Goal: Task Accomplishment & Management: Complete application form

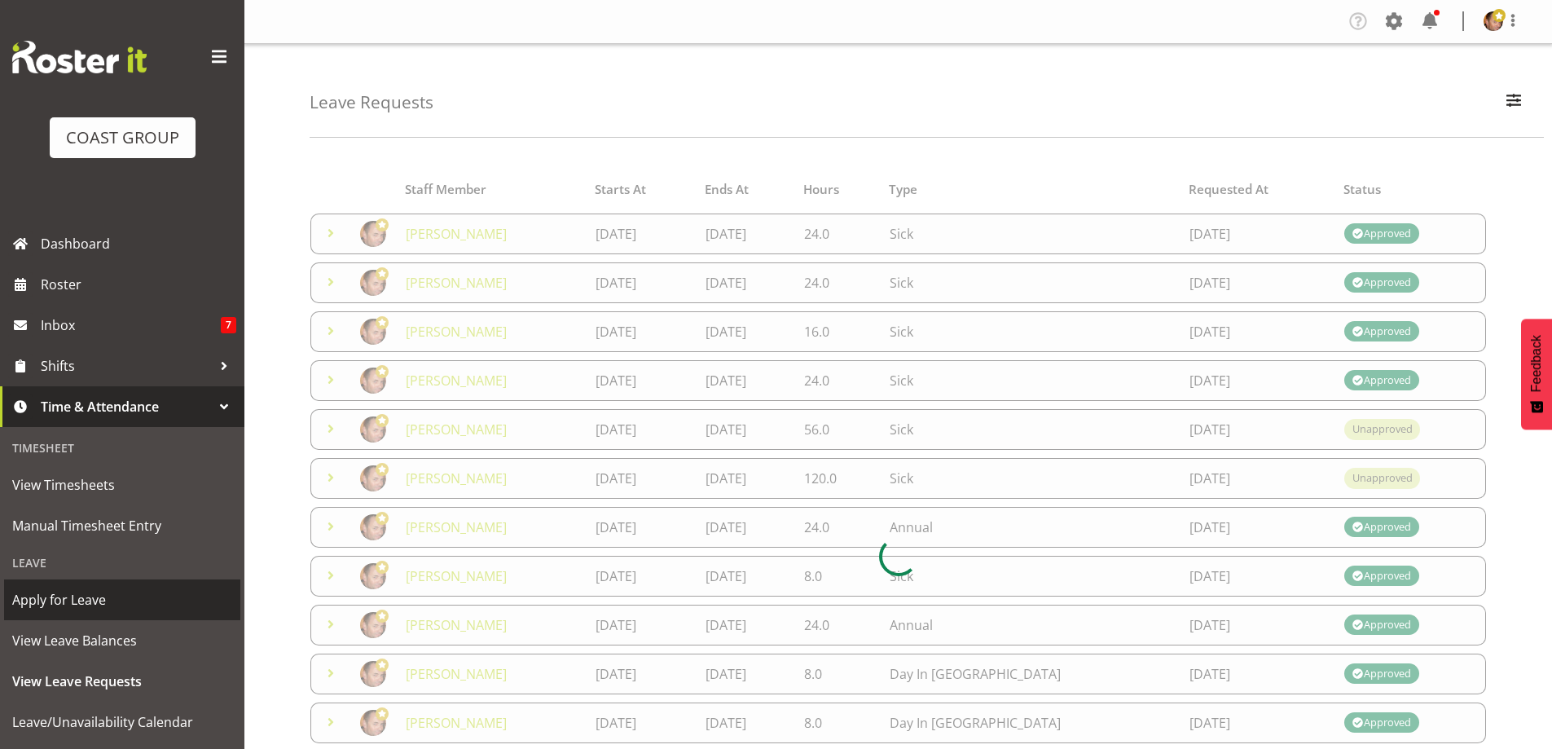
click at [112, 606] on span "Apply for Leave" at bounding box center [122, 599] width 220 height 24
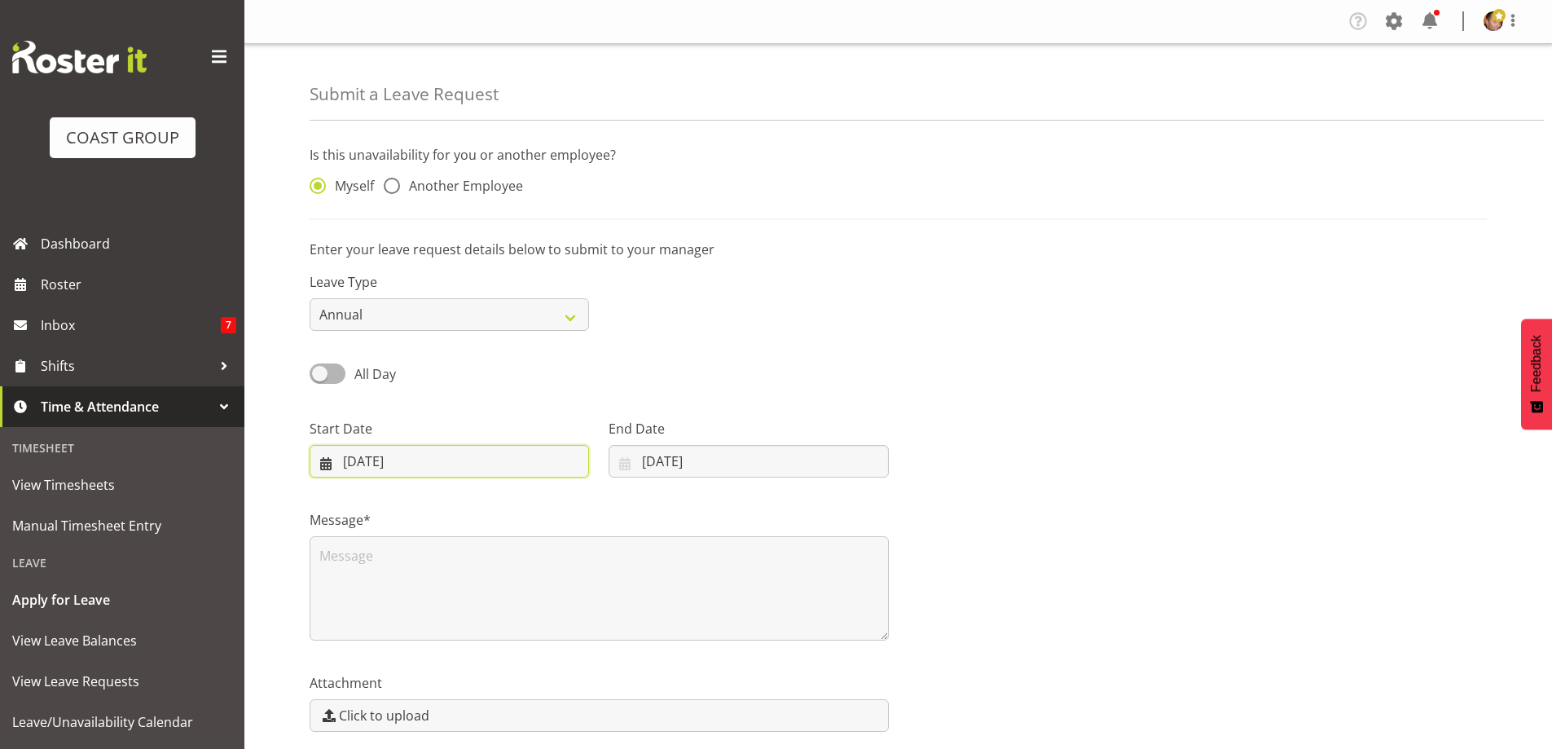
click at [439, 459] on input "[DATE]" at bounding box center [449, 461] width 279 height 33
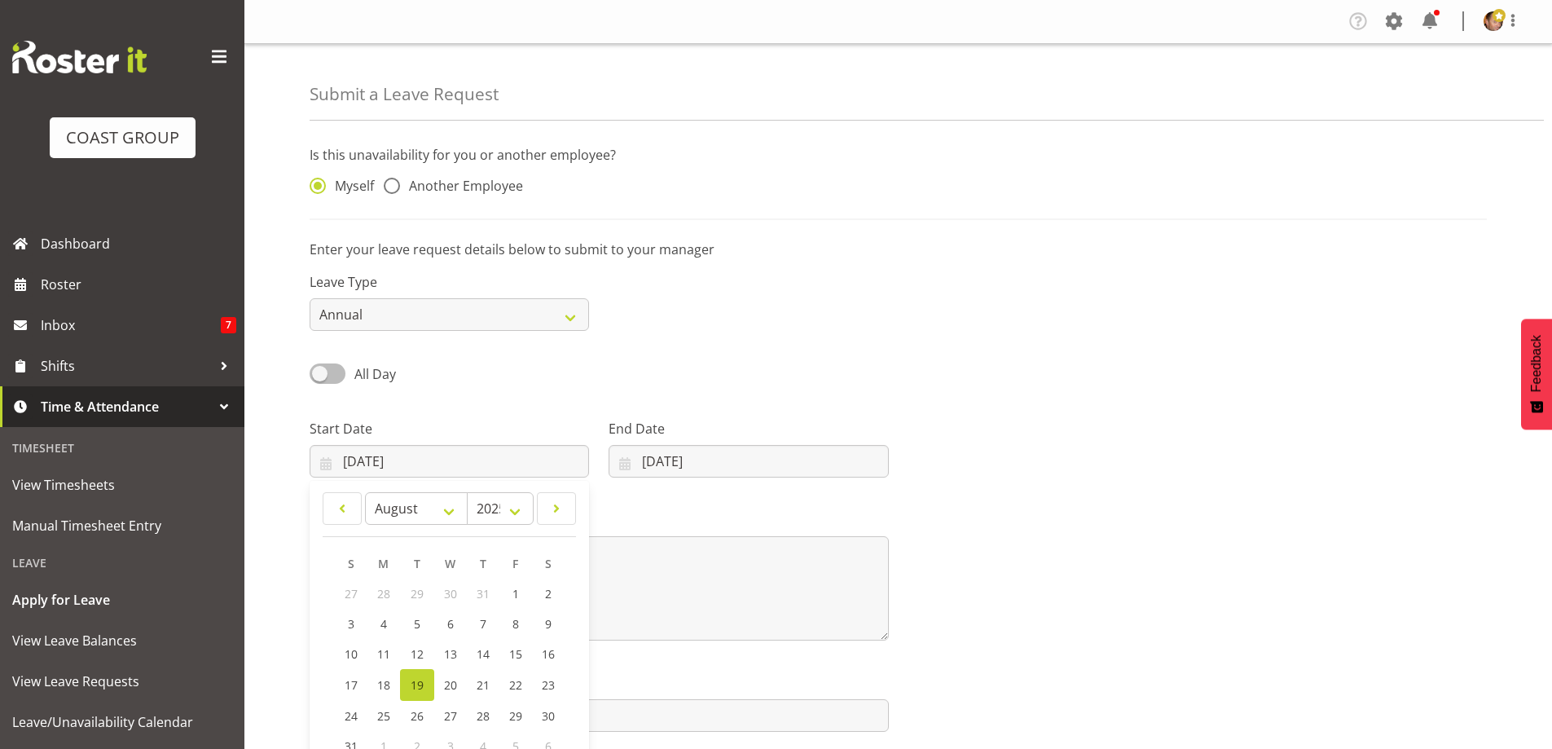
click at [336, 371] on span at bounding box center [328, 373] width 36 height 20
click at [320, 371] on input "All Day" at bounding box center [315, 373] width 11 height 11
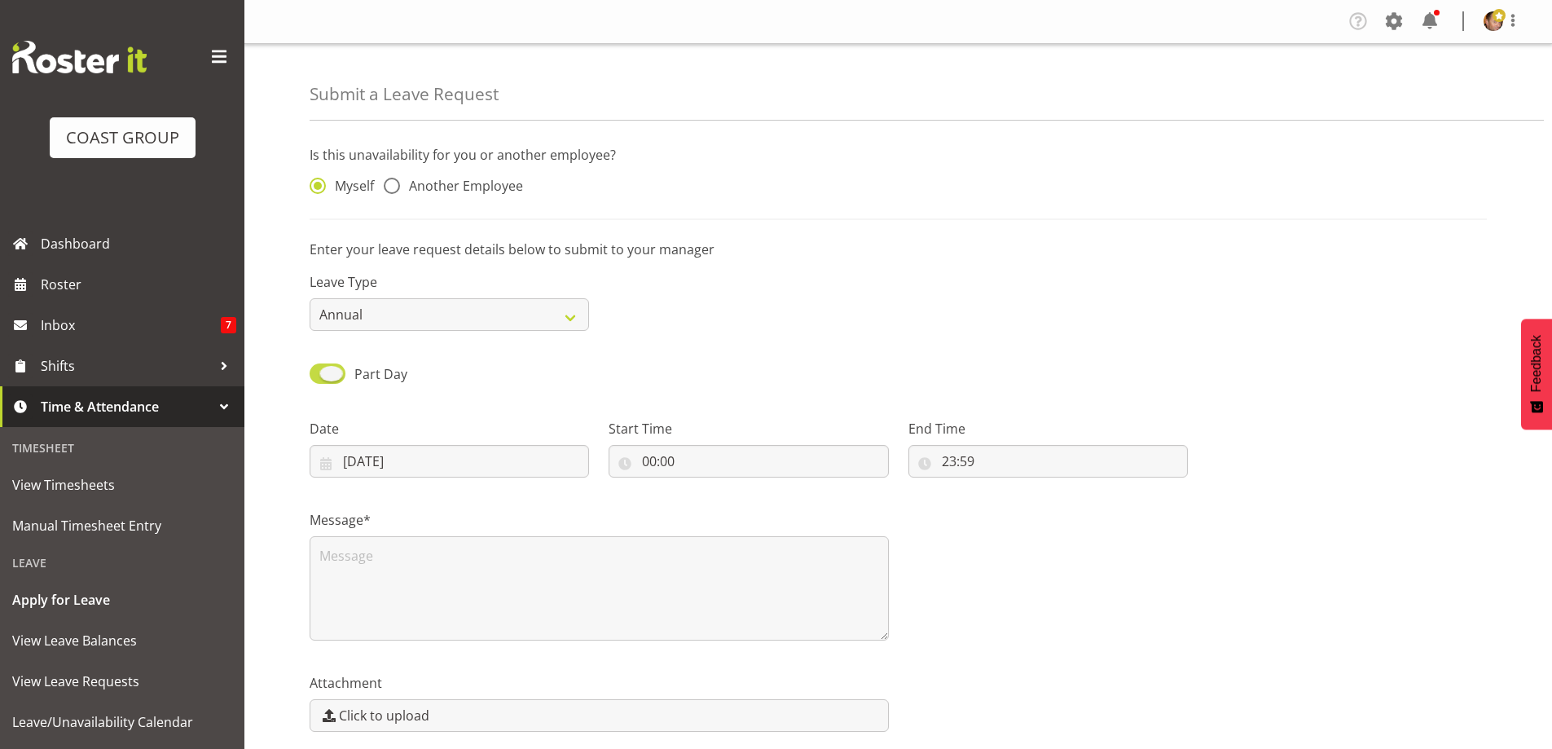
click at [316, 374] on span at bounding box center [328, 373] width 36 height 20
click at [316, 374] on input "Part Day" at bounding box center [315, 373] width 11 height 11
checkbox input "false"
click at [456, 464] on input "19/08/2025" at bounding box center [449, 461] width 279 height 33
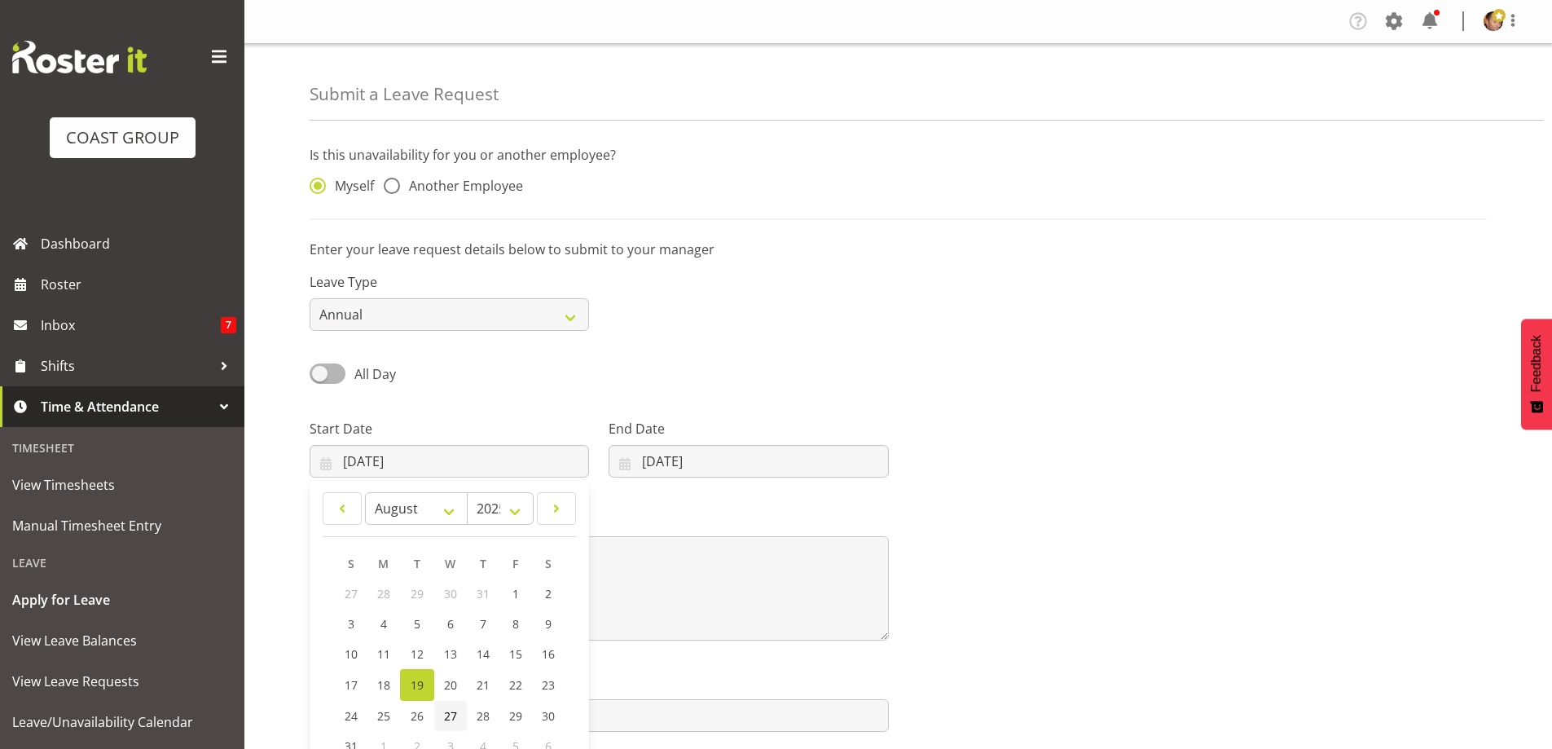
click at [451, 715] on span "27" at bounding box center [450, 715] width 13 height 15
type input "27/08/2025"
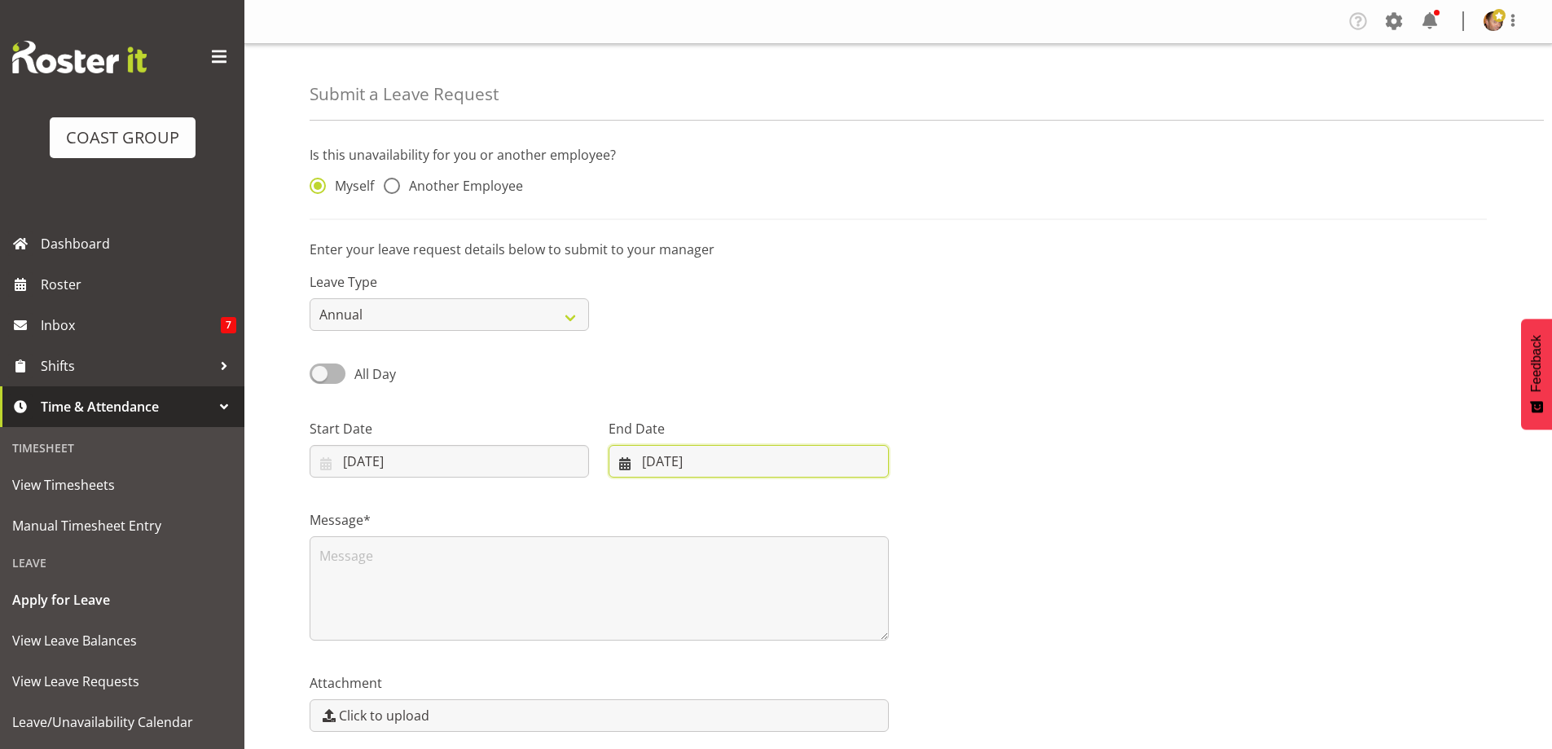
click at [810, 457] on input "19/08/2025" at bounding box center [748, 461] width 279 height 33
click at [766, 711] on span "28" at bounding box center [772, 715] width 13 height 15
type input "28/08/2025"
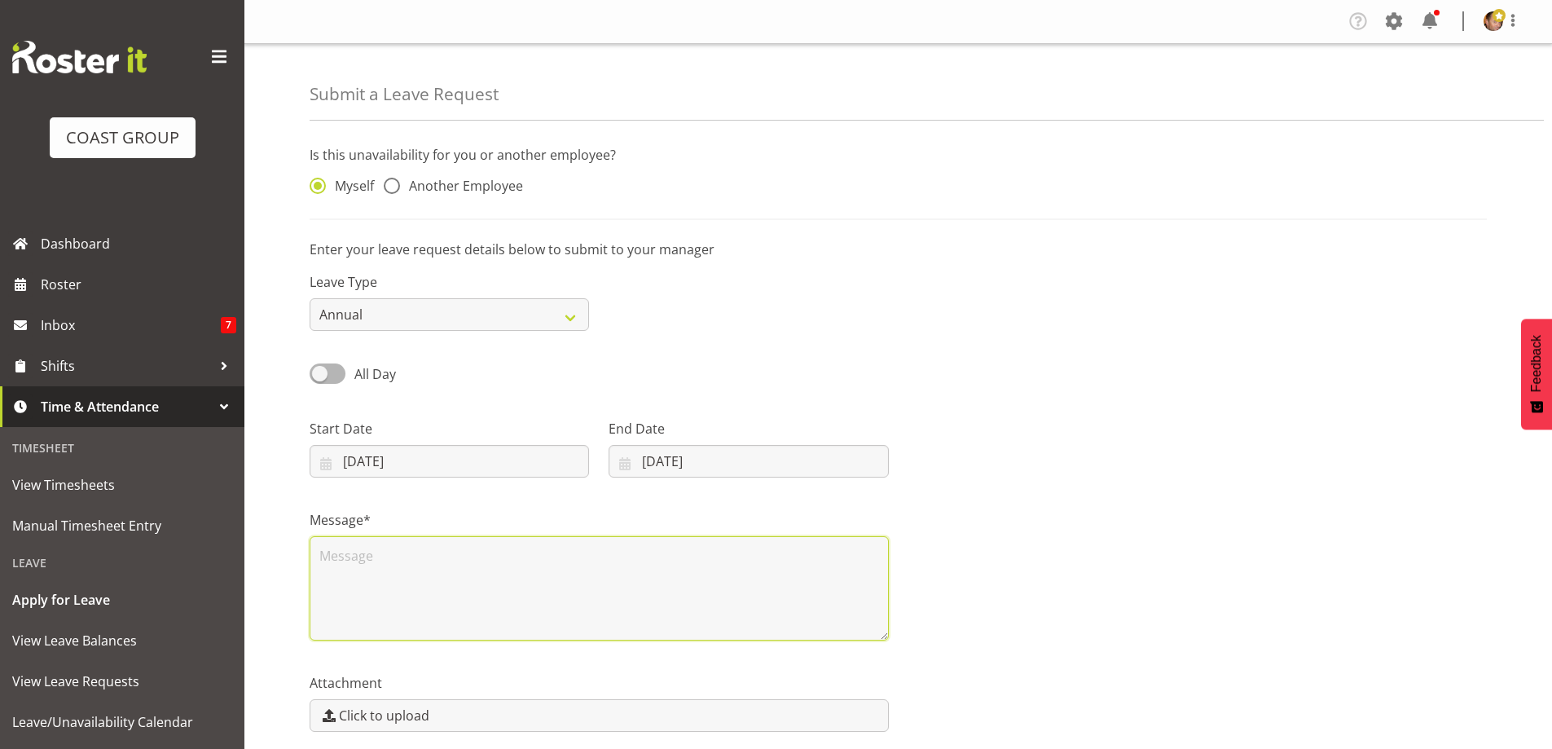
click at [400, 569] on textarea at bounding box center [599, 588] width 579 height 104
drag, startPoint x: 384, startPoint y: 552, endPoint x: 394, endPoint y: 644, distance: 91.8
click at [384, 554] on textarea "Te Arai her I come" at bounding box center [599, 588] width 579 height 104
click at [372, 582] on textarea "Te Arai here I come" at bounding box center [599, 588] width 579 height 104
type textarea "Te Arai here I come"
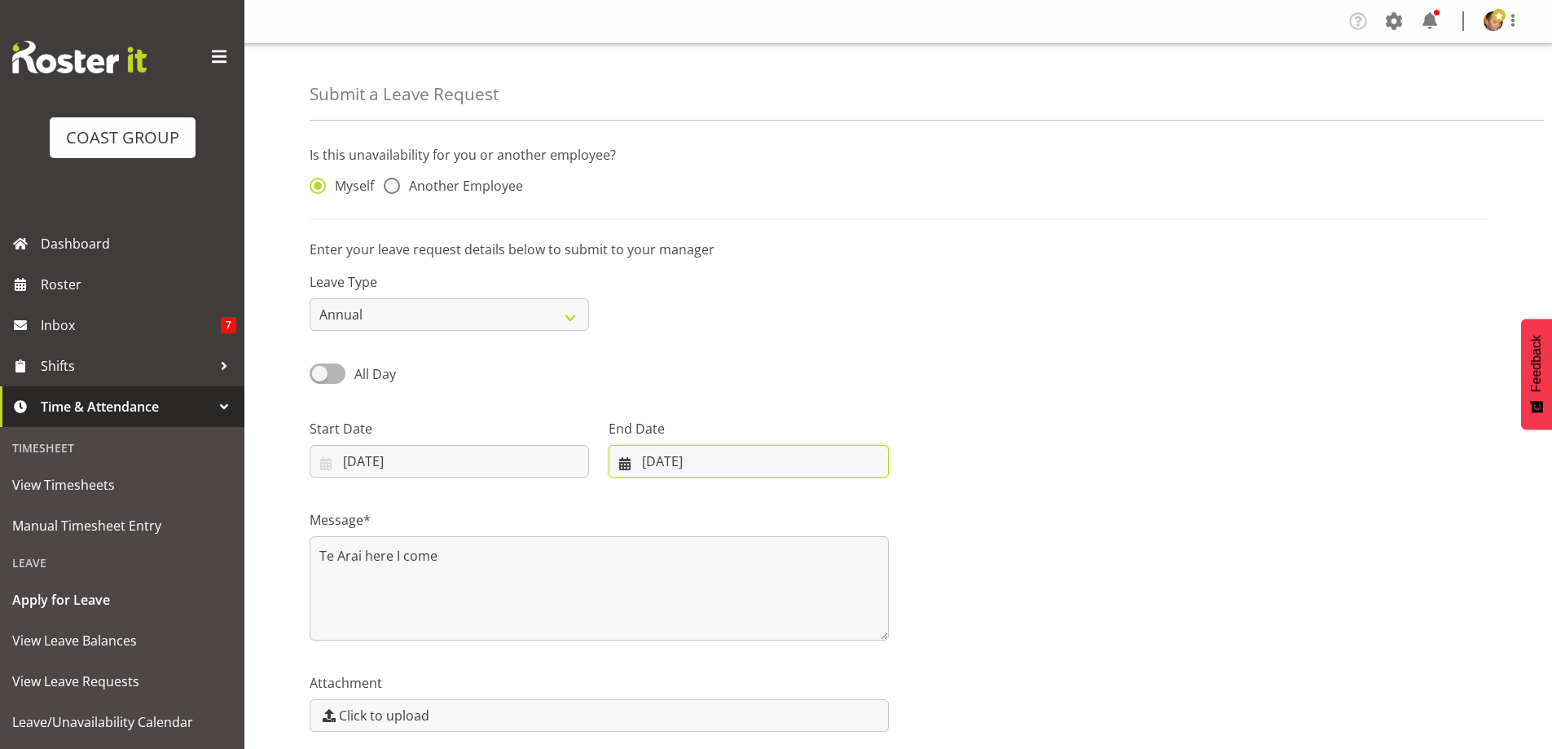
click at [677, 450] on input "28/08/2025" at bounding box center [748, 461] width 279 height 33
click at [737, 715] on span "27" at bounding box center [739, 715] width 13 height 15
type input "27/08/2025"
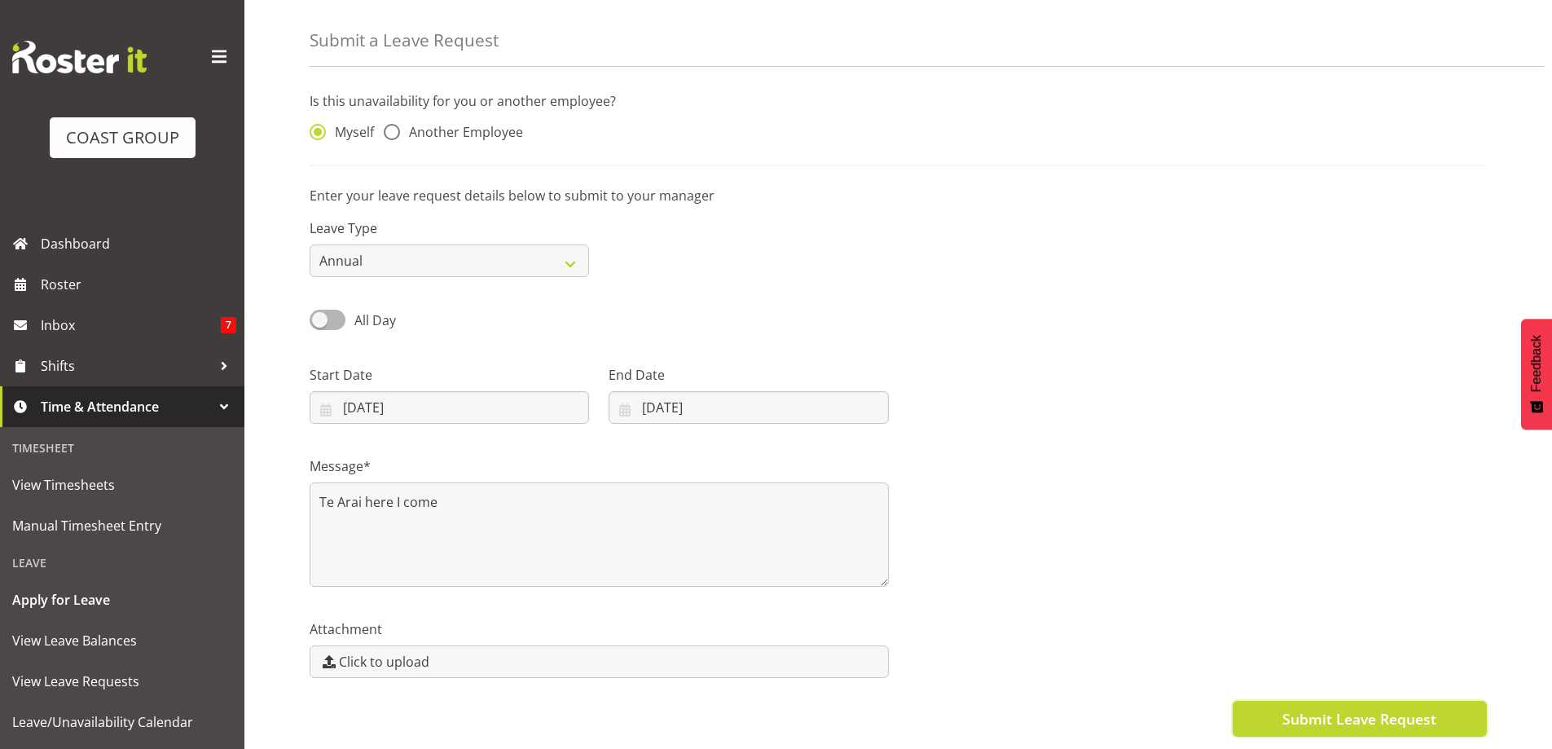
click at [1387, 709] on span "Submit Leave Request" at bounding box center [1359, 718] width 154 height 21
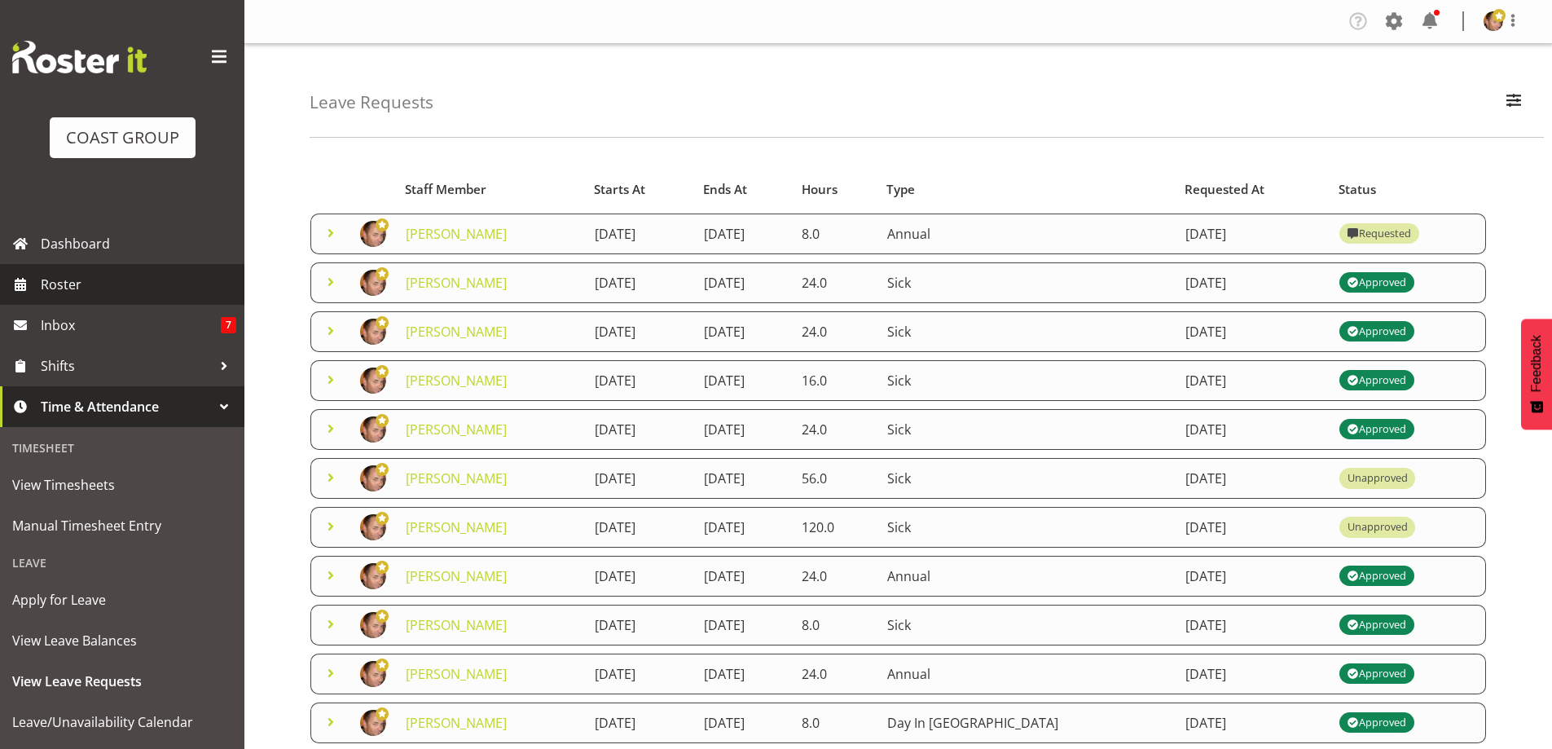
click at [68, 281] on span "Roster" at bounding box center [139, 284] width 196 height 24
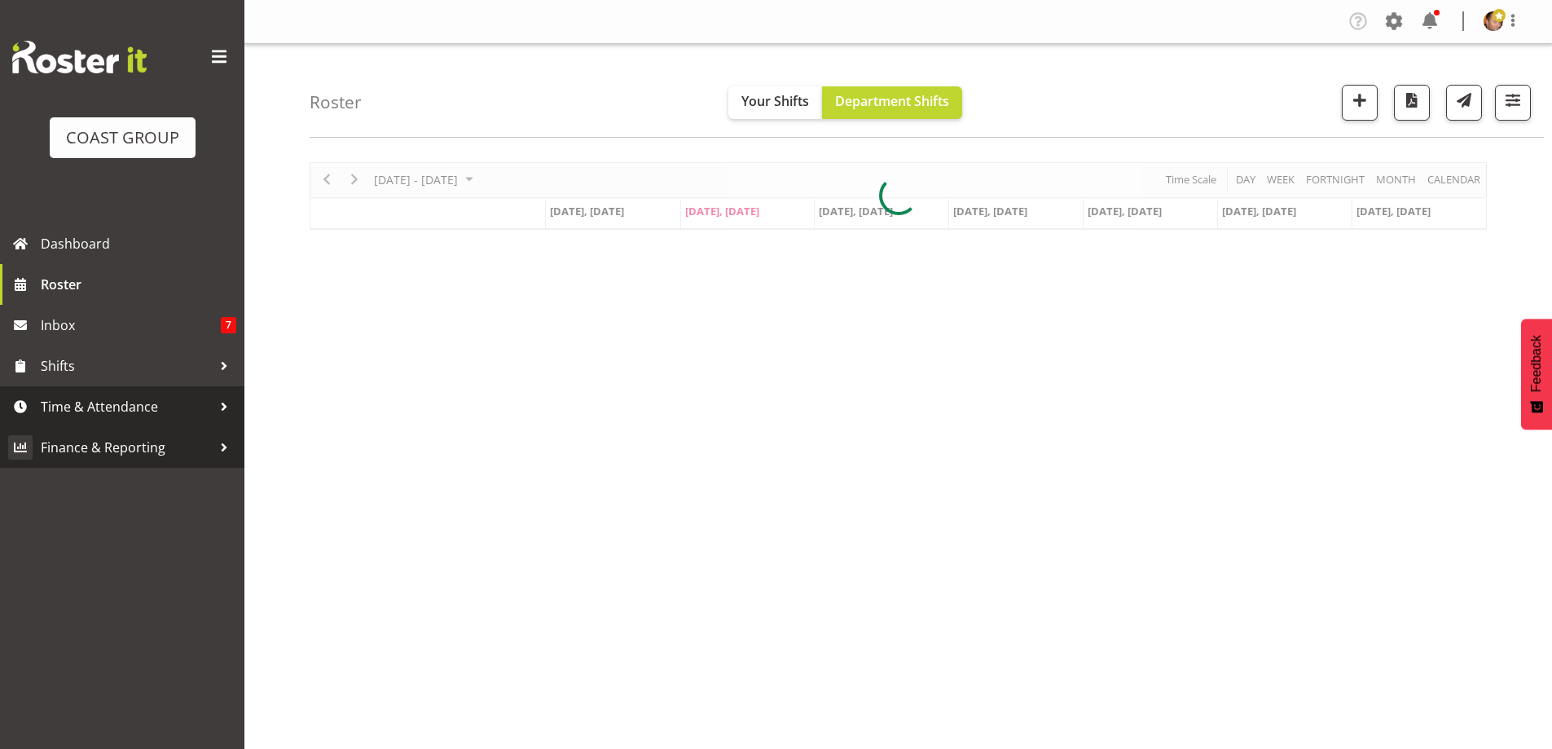
click at [106, 404] on span "Time & Attendance" at bounding box center [126, 406] width 171 height 24
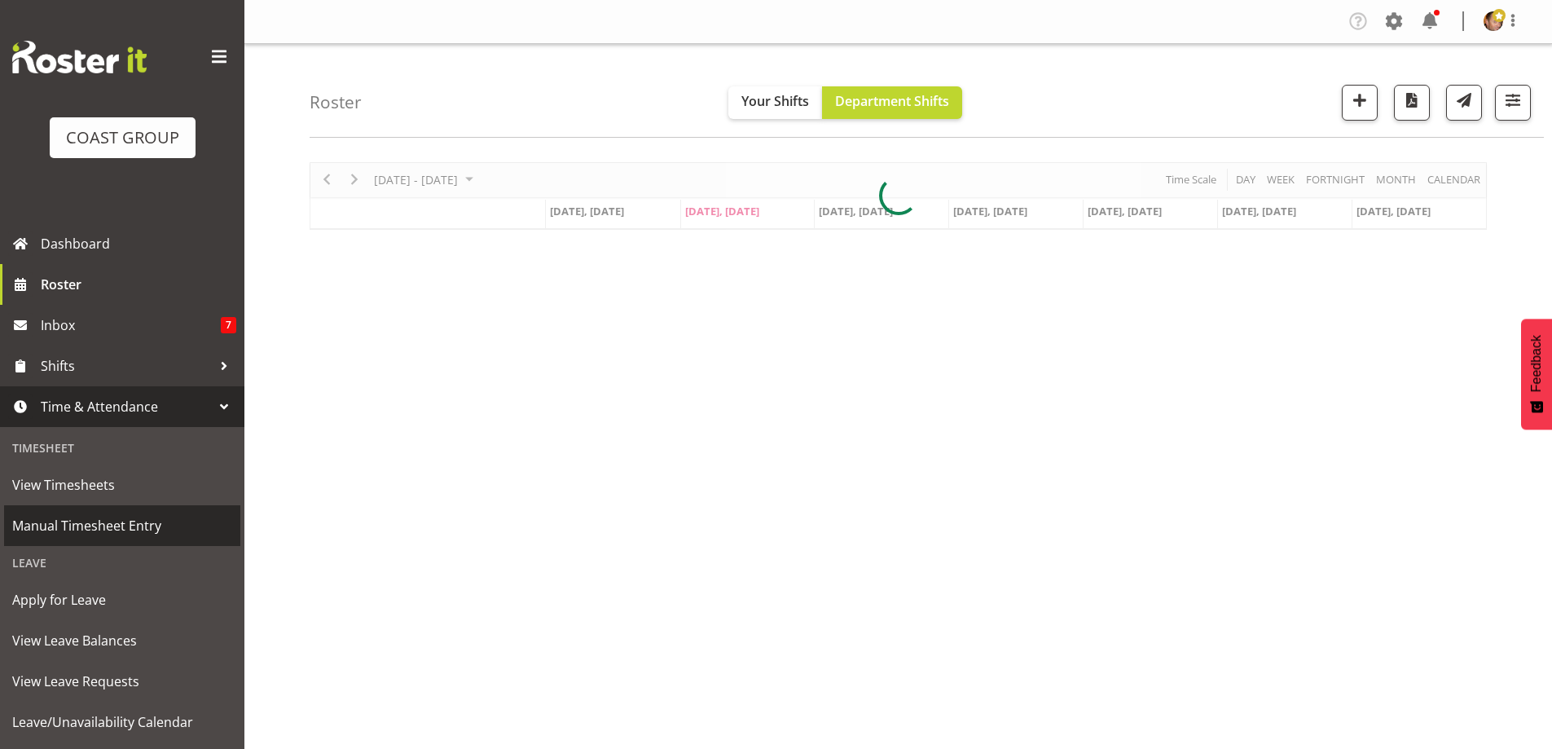
click at [121, 523] on span "Manual Timesheet Entry" at bounding box center [122, 525] width 220 height 24
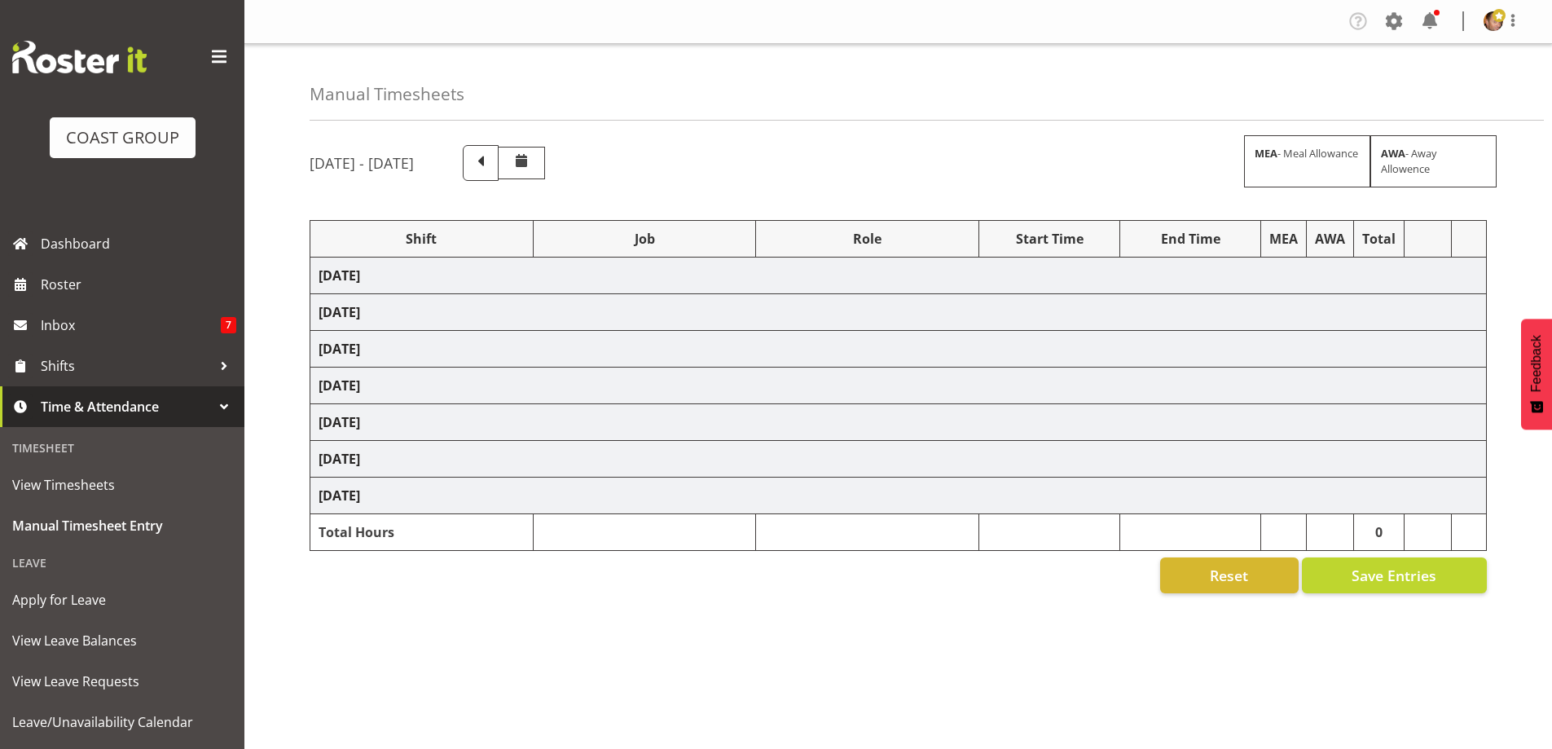
drag, startPoint x: 146, startPoint y: 401, endPoint x: 1298, endPoint y: 571, distance: 1164.5
click at [147, 401] on span "Time & Attendance" at bounding box center [126, 406] width 171 height 24
click at [553, 262] on td "[DATE]" at bounding box center [898, 275] width 1176 height 37
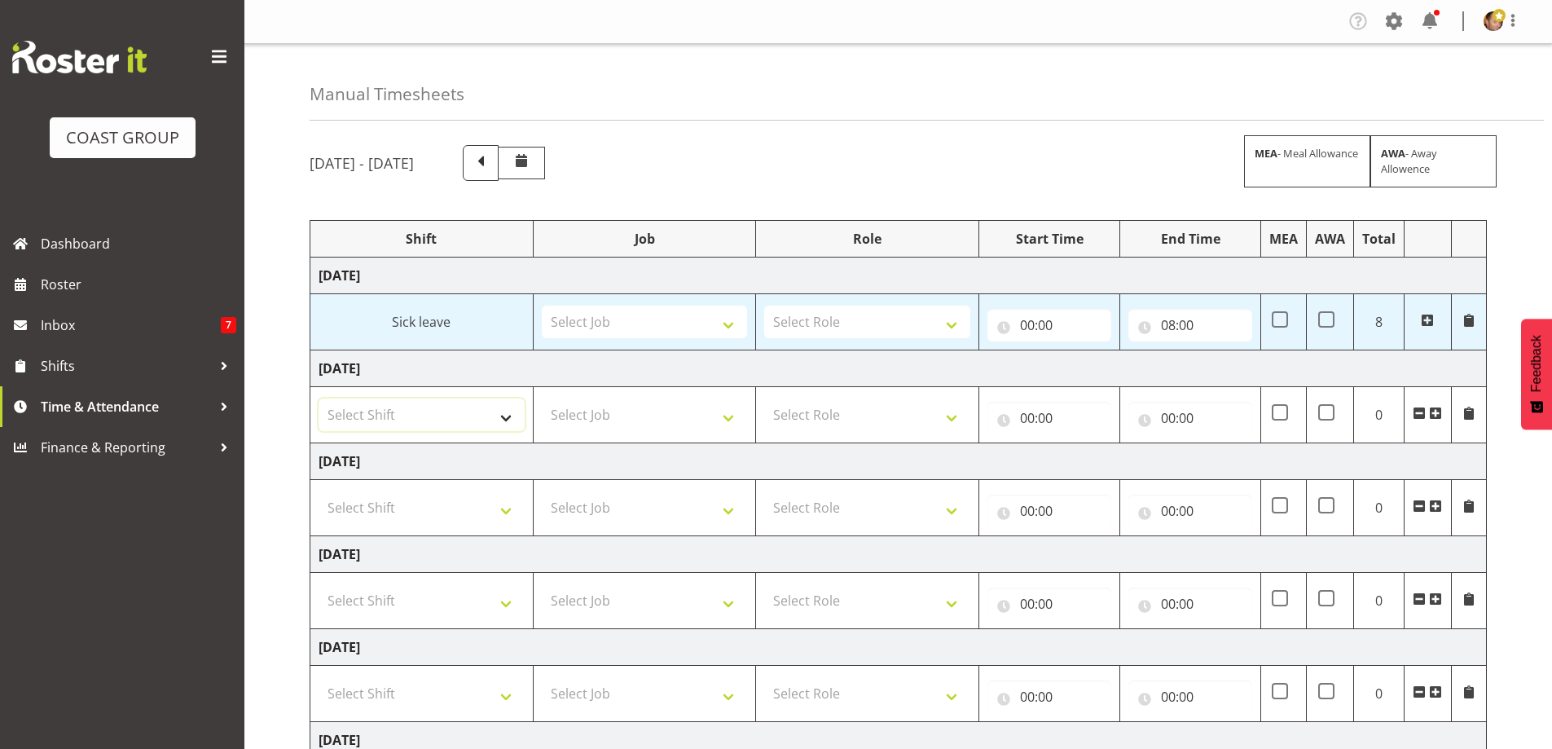
click at [502, 417] on select "Select Shift "Baradene Art Show 2025 @ Baradene School on site @ TBC 09 Soul Se…" at bounding box center [422, 414] width 206 height 33
select select "1246"
click at [319, 398] on select "Select Shift "Baradene Art Show 2025 @ Baradene School on site @ TBC 09 Soul Se…" at bounding box center [422, 414] width 206 height 33
drag, startPoint x: 710, startPoint y: 419, endPoint x: 724, endPoint y: 398, distance: 25.1
click at [710, 419] on select "Select Job 1 Carlton Events 1 Carlton Hamilton 1 Carlton Wellington 1 EHS WAREH…" at bounding box center [645, 414] width 206 height 33
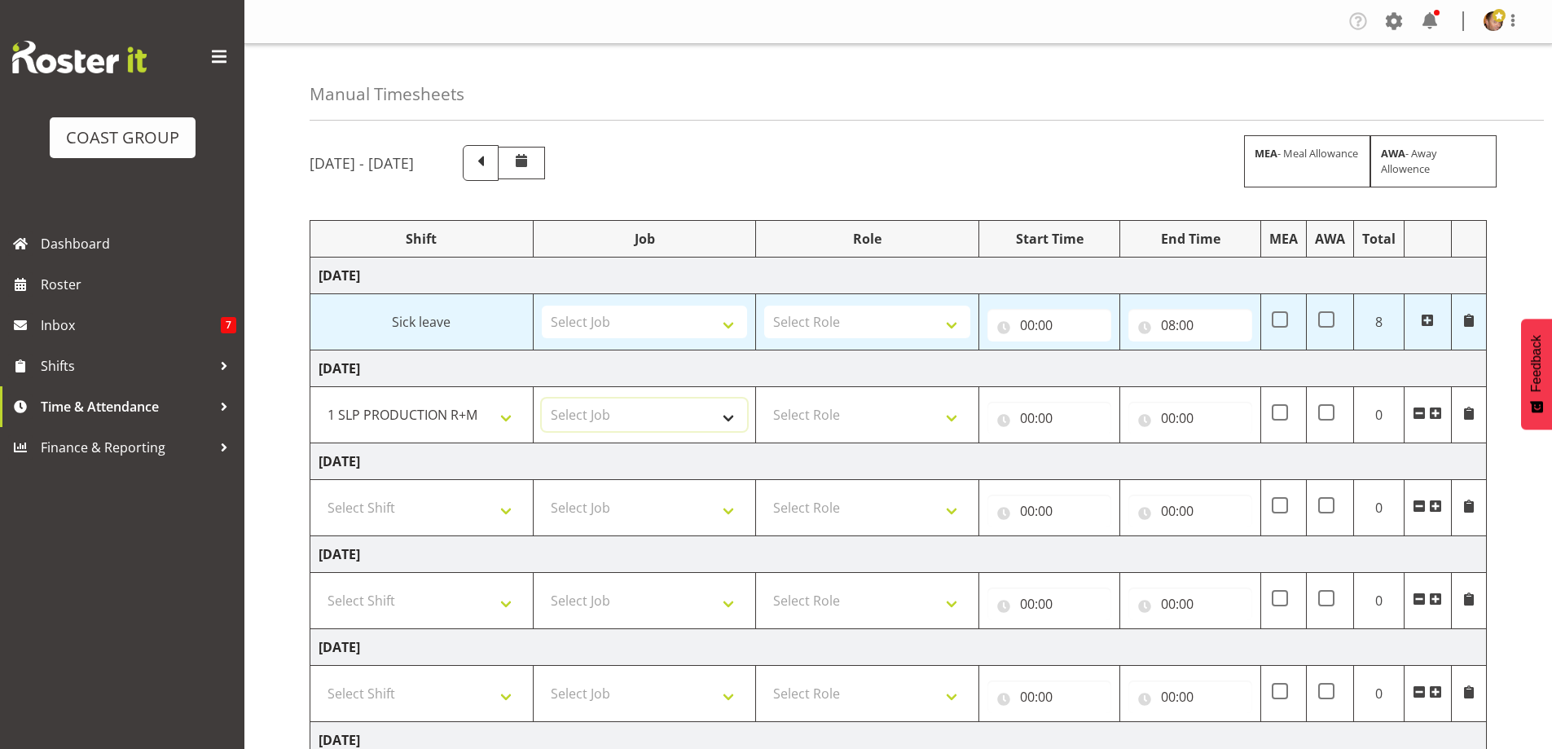
select select "55"
click at [542, 398] on select "Select Job 1 Carlton Events 1 Carlton Hamilton 1 Carlton Wellington 1 EHS WAREH…" at bounding box center [645, 414] width 206 height 33
click at [914, 415] on select "Select Role SLP PRODUCTION/TRADES MANAGER" at bounding box center [867, 414] width 206 height 33
select select "125"
click at [764, 398] on select "Select Role SLP PRODUCTION/TRADES MANAGER" at bounding box center [867, 414] width 206 height 33
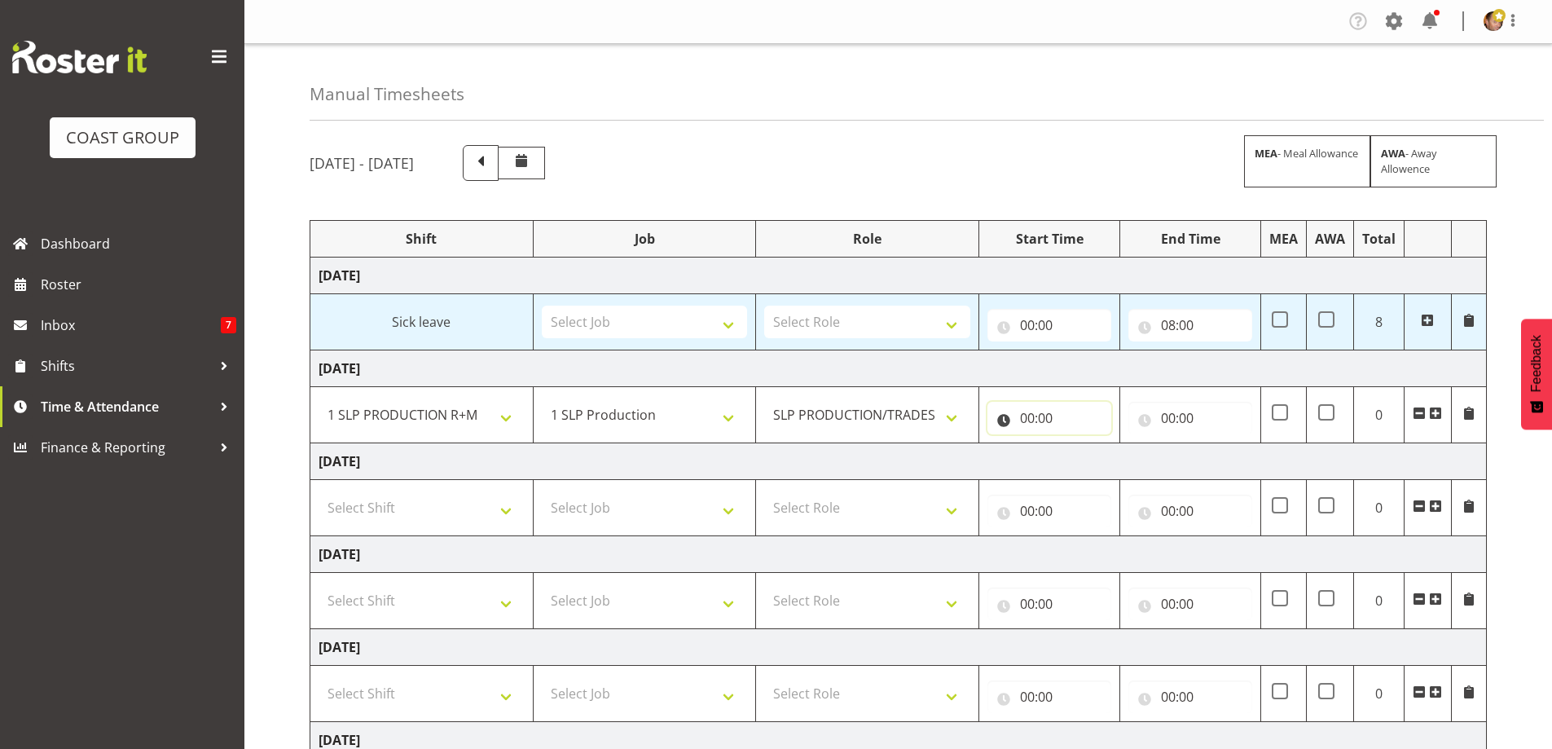
click at [1079, 426] on input "00:00" at bounding box center [1049, 418] width 124 height 33
click at [1094, 460] on select "00 01 02 03 04 05 06 07 08 09 10 11 12 13 14 15 16 17 18 19 20 21 22 23" at bounding box center [1098, 460] width 37 height 33
select select "8"
click at [1080, 444] on select "00 01 02 03 04 05 06 07 08 09 10 11 12 13 14 15 16 17 18 19 20 21 22 23" at bounding box center [1098, 460] width 37 height 33
type input "08:00"
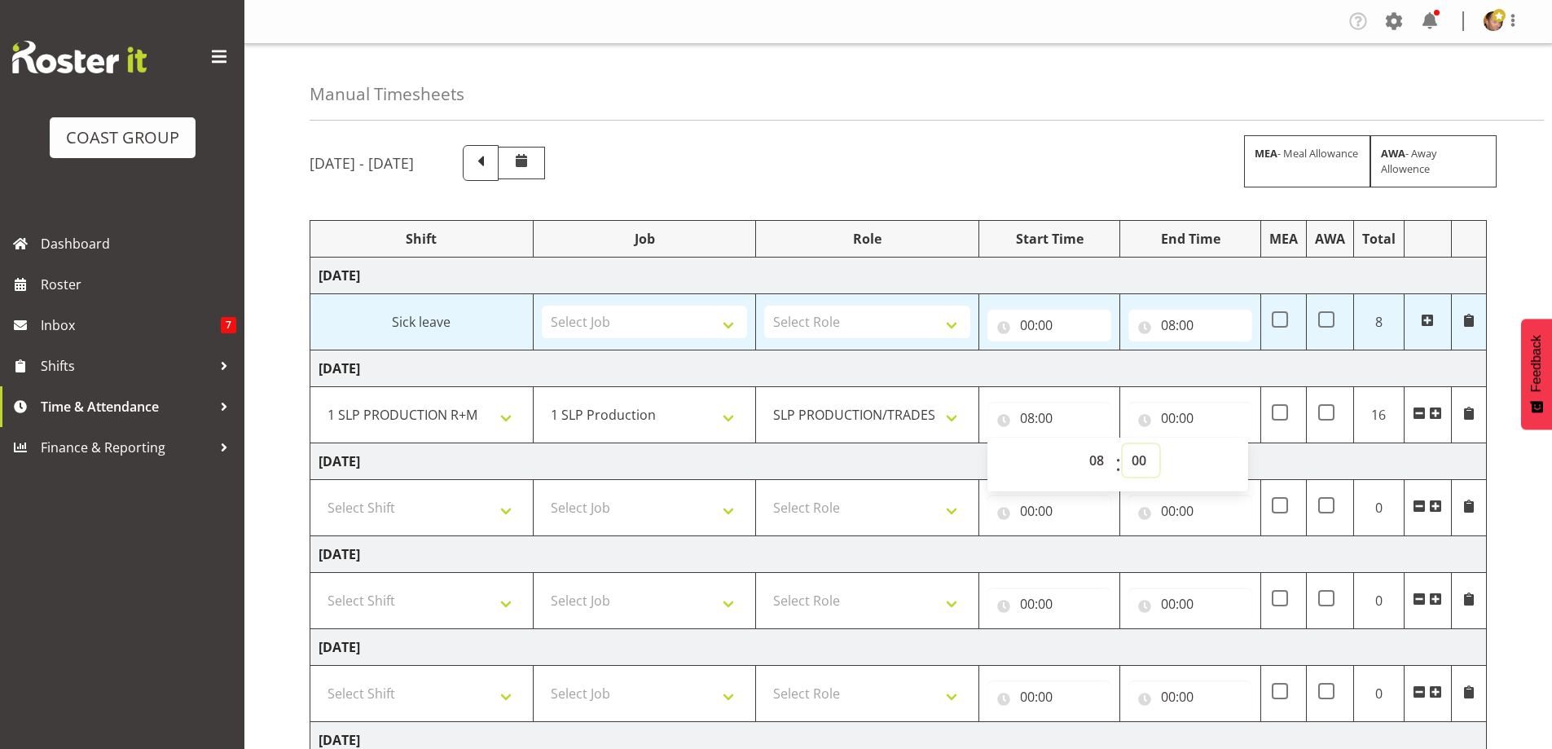
click at [1146, 464] on select "00 01 02 03 04 05 06 07 08 09 10 11 12 13 14 15 16 17 18 19 20 21 22 23 24 25 2…" at bounding box center [1141, 460] width 37 height 33
select select "30"
click at [1123, 444] on select "00 01 02 03 04 05 06 07 08 09 10 11 12 13 14 15 16 17 18 19 20 21 22 23 24 25 2…" at bounding box center [1141, 460] width 37 height 33
type input "08:30"
click at [1173, 420] on input "00:00" at bounding box center [1190, 418] width 124 height 33
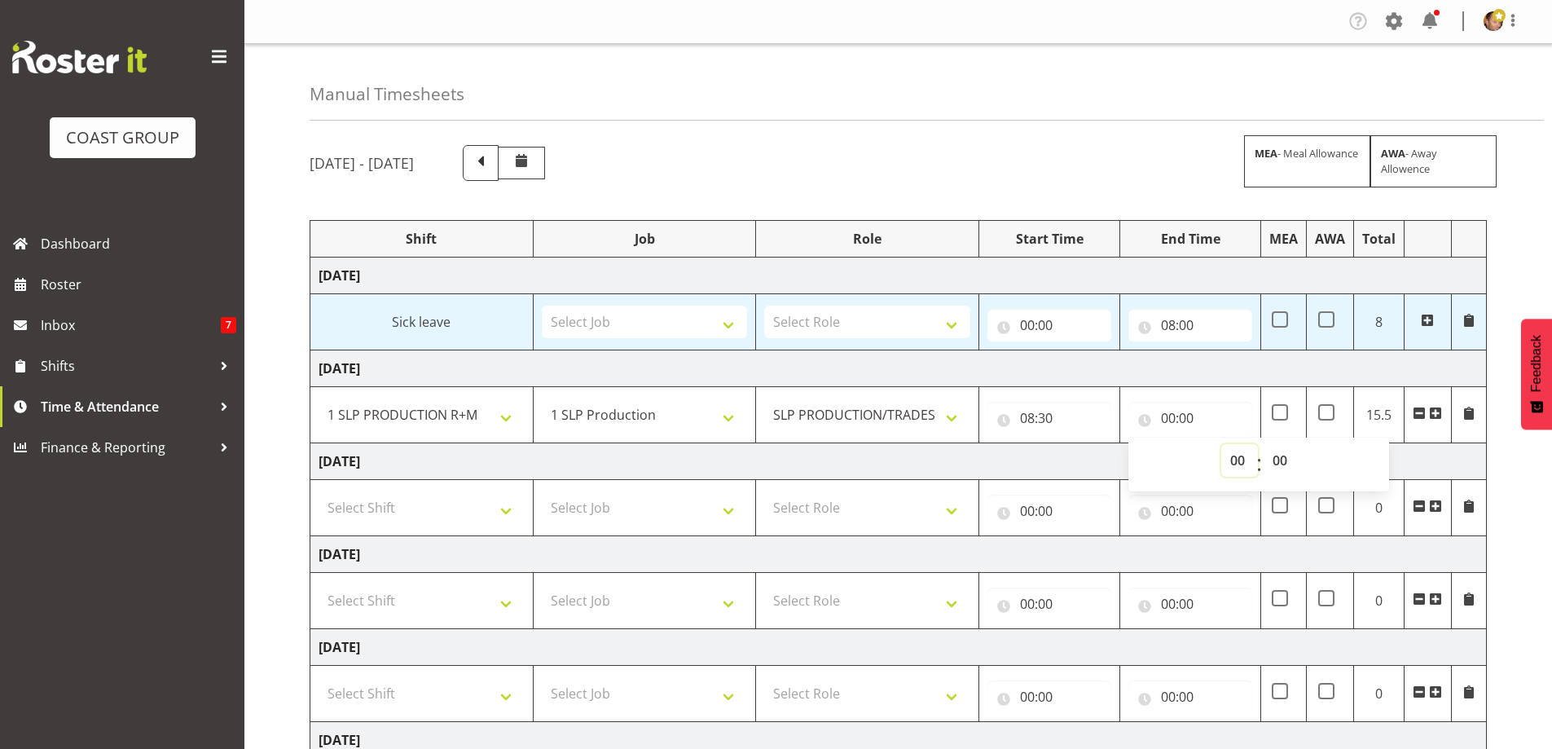
click at [1237, 460] on select "00 01 02 03 04 05 06 07 08 09 10 11 12 13 14 15 16 17 18 19 20 21 22 23" at bounding box center [1239, 460] width 37 height 33
select select "17"
click at [1221, 444] on select "00 01 02 03 04 05 06 07 08 09 10 11 12 13 14 15 16 17 18 19 20 21 22 23" at bounding box center [1239, 460] width 37 height 33
type input "17:00"
click at [520, 507] on select "Select Shift "Baradene Art Show 2025 @ Baradene School on site @ TBC 09 Soul Se…" at bounding box center [422, 507] width 206 height 33
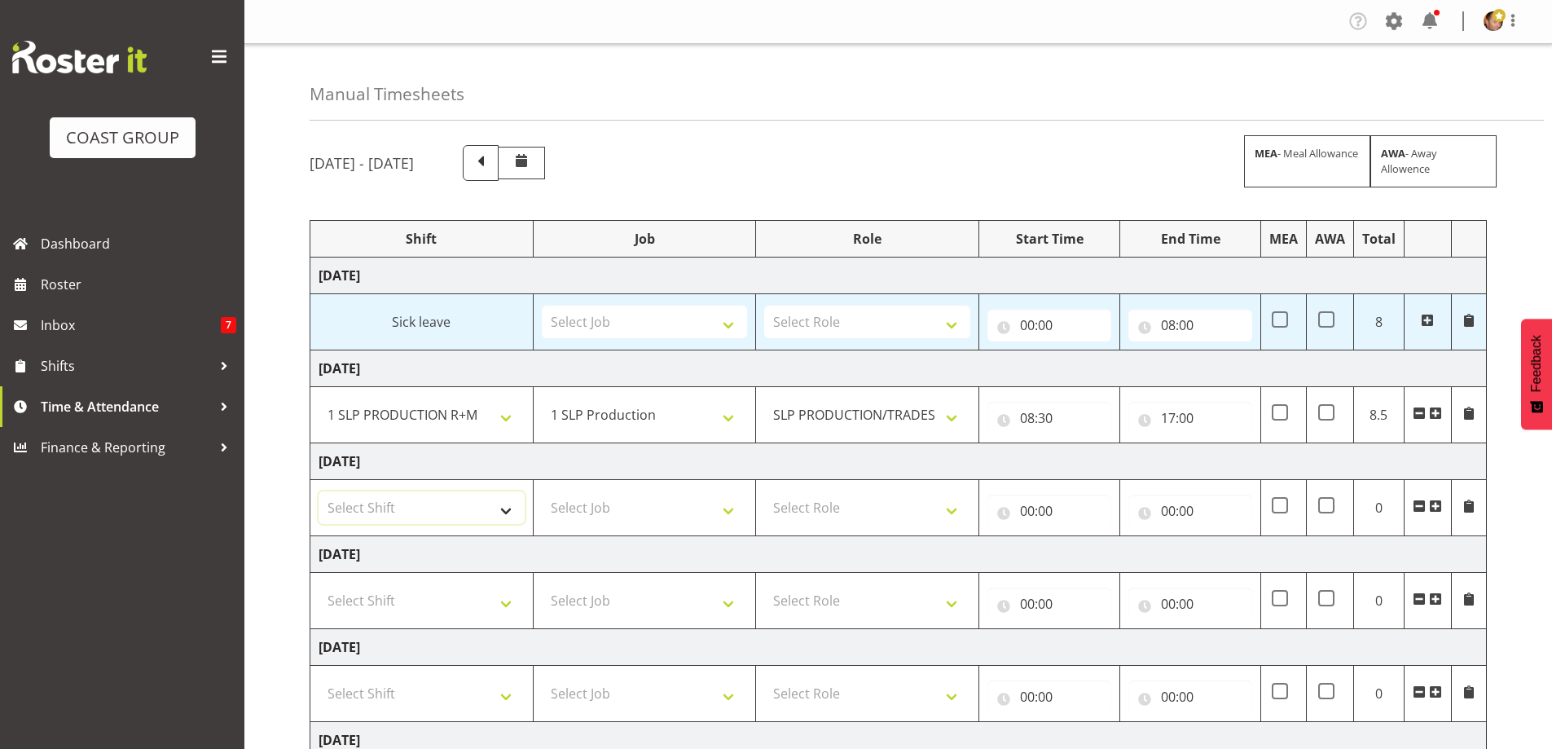
select select "734"
click at [319, 491] on select "Select Shift "Baradene Art Show 2025 @ Baradene School on site @ TBC 09 Soul Se…" at bounding box center [422, 507] width 206 height 33
click at [723, 520] on select "Select Job 1 Carlton Events 1 Carlton Hamilton 1 Carlton Wellington 1 EHS WAREH…" at bounding box center [645, 507] width 206 height 33
select select "55"
click at [542, 491] on select "Select Job 1 Carlton Events 1 Carlton Hamilton 1 Carlton Wellington 1 EHS WAREH…" at bounding box center [645, 507] width 206 height 33
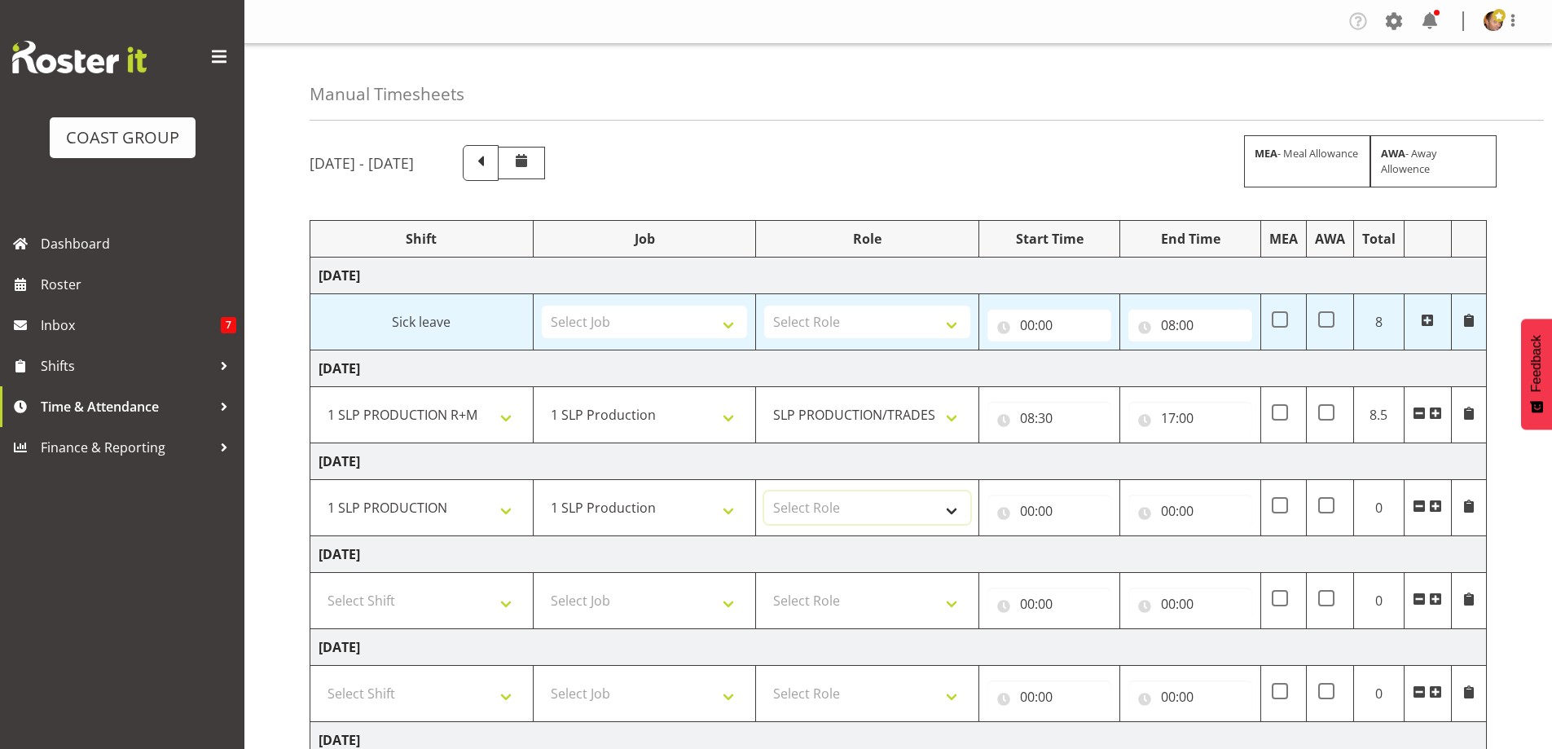
click at [922, 508] on select "Select Role SLP PRODUCTION/TRADES MANAGER" at bounding box center [867, 507] width 206 height 33
select select "125"
click at [764, 491] on select "Select Role SLP PRODUCTION/TRADES MANAGER" at bounding box center [867, 507] width 206 height 33
click at [1085, 516] on input "00:00" at bounding box center [1049, 511] width 124 height 33
click at [1033, 503] on input "00:00" at bounding box center [1049, 511] width 124 height 33
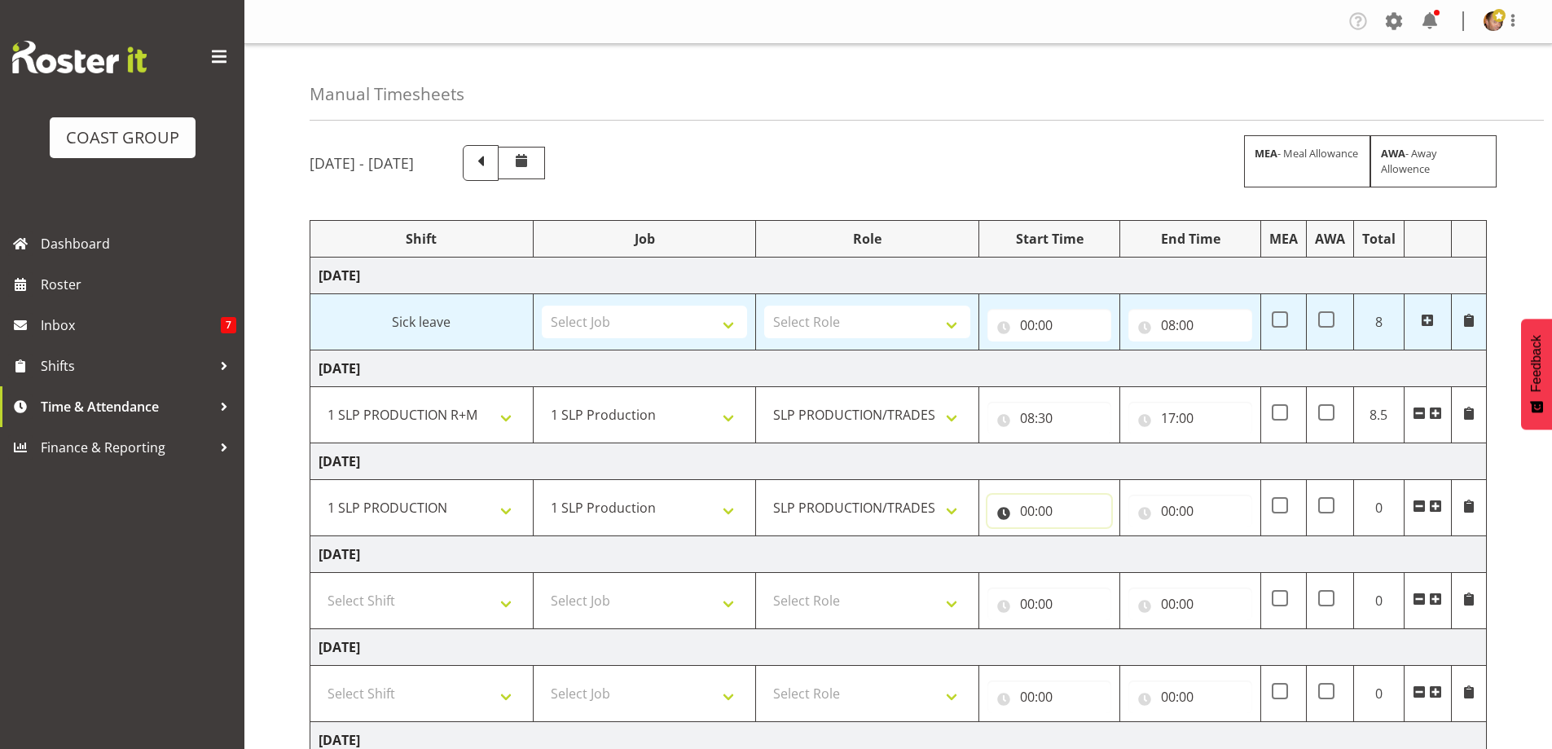
click at [1035, 504] on input "00:00" at bounding box center [1049, 511] width 124 height 33
click at [1086, 551] on select "00 01 02 03 04 05 06 07 08 09 10 11 12 13 14 15 16 17 18 19 20 21 22 23" at bounding box center [1098, 553] width 37 height 33
select select "8"
click at [1080, 537] on select "00 01 02 03 04 05 06 07 08 09 10 11 12 13 14 15 16 17 18 19 20 21 22 23" at bounding box center [1098, 553] width 37 height 33
type input "08:00"
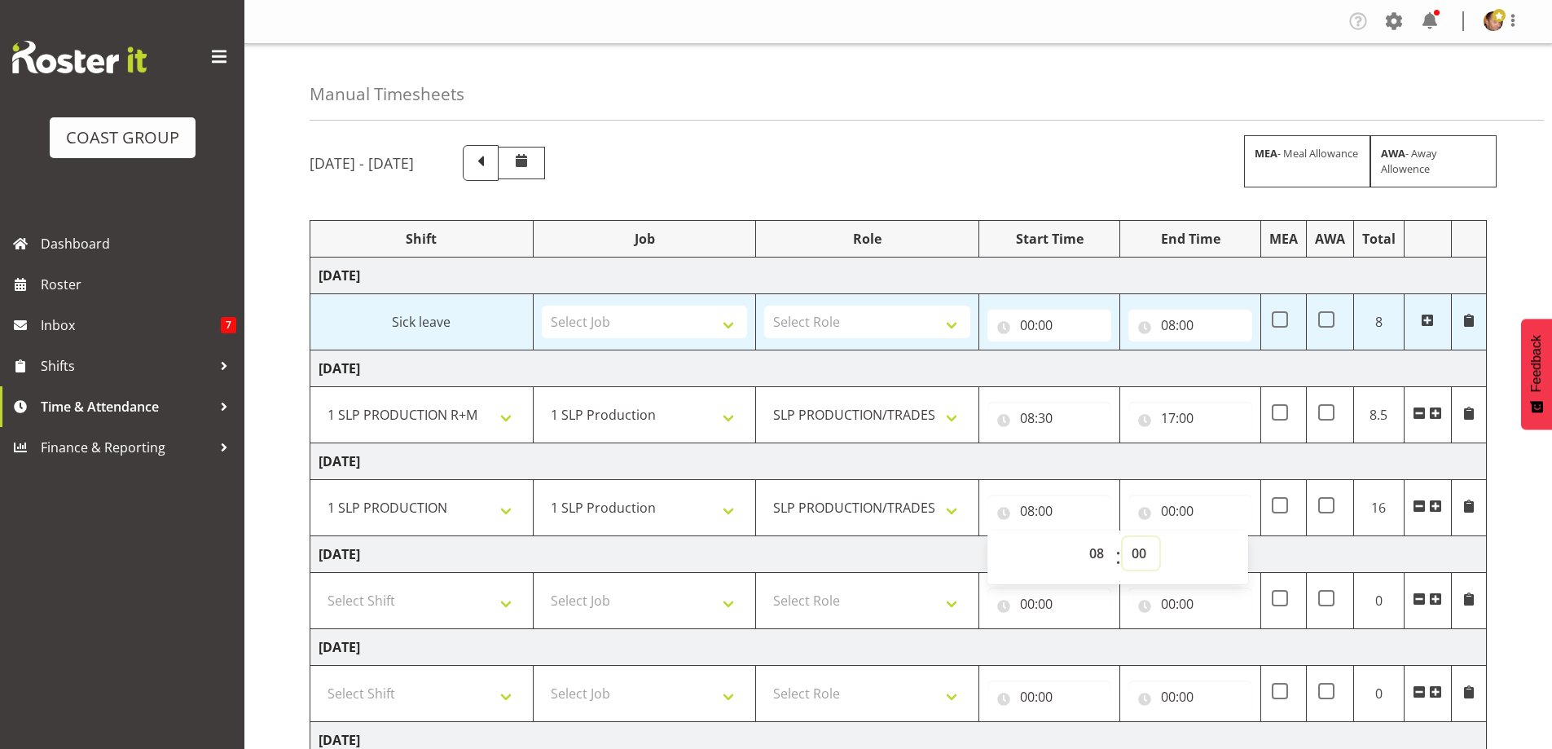
click at [1141, 556] on select "00 01 02 03 04 05 06 07 08 09 10 11 12 13 14 15 16 17 18 19 20 21 22 23 24 25 2…" at bounding box center [1141, 553] width 37 height 33
select select "30"
click at [1123, 537] on select "00 01 02 03 04 05 06 07 08 09 10 11 12 13 14 15 16 17 18 19 20 21 22 23 24 25 2…" at bounding box center [1141, 553] width 37 height 33
type input "08:30"
click at [1165, 512] on input "00:00" at bounding box center [1190, 511] width 124 height 33
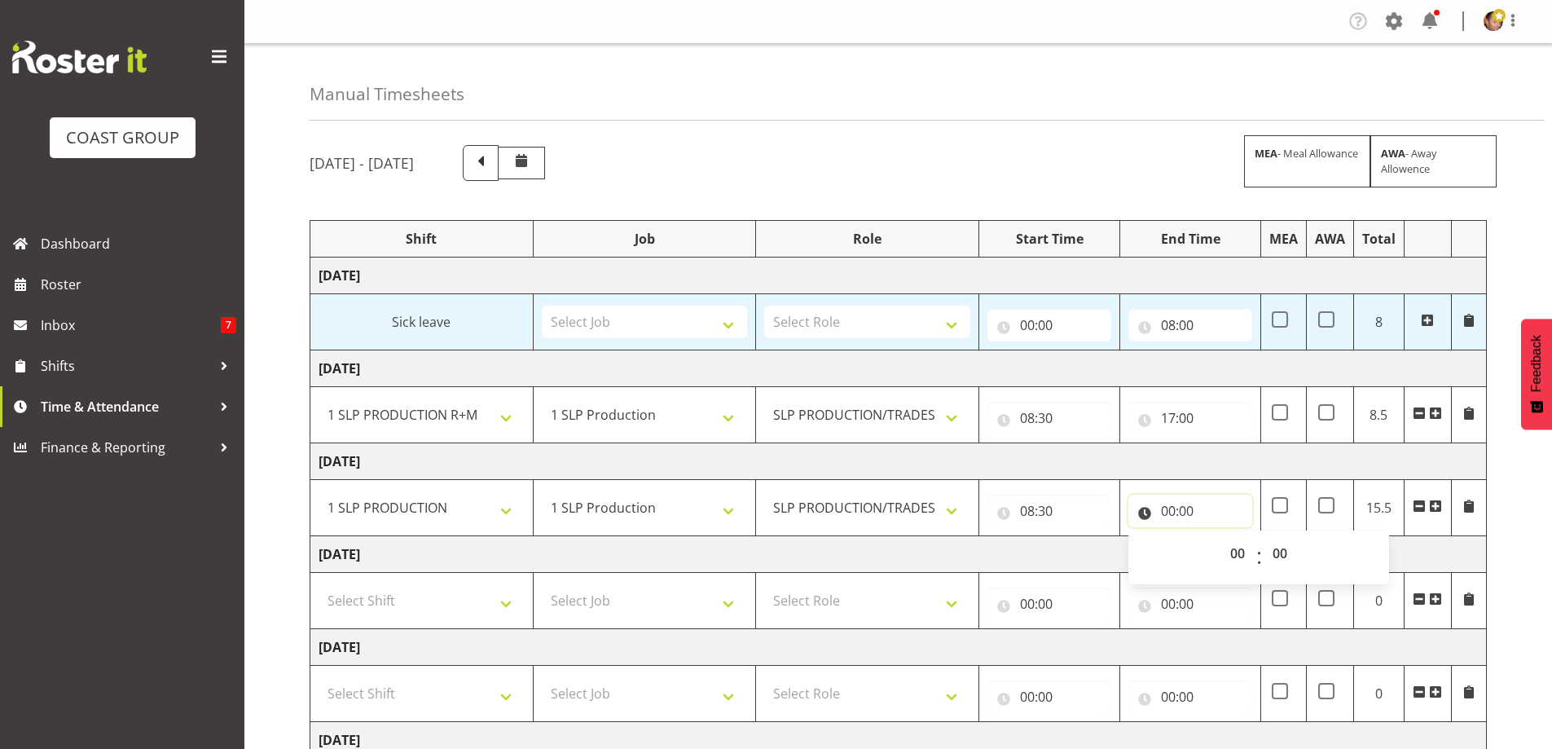
click at [1165, 512] on input "00:00" at bounding box center [1190, 511] width 124 height 33
click at [1232, 549] on select "00 01 02 03 04 05 06 07 08 09 10 11 12 13 14 15 16 17 18 19 20 21 22 23" at bounding box center [1239, 553] width 37 height 33
select select "17"
click at [1221, 537] on select "00 01 02 03 04 05 06 07 08 09 10 11 12 13 14 15 16 17 18 19 20 21 22 23" at bounding box center [1239, 553] width 37 height 33
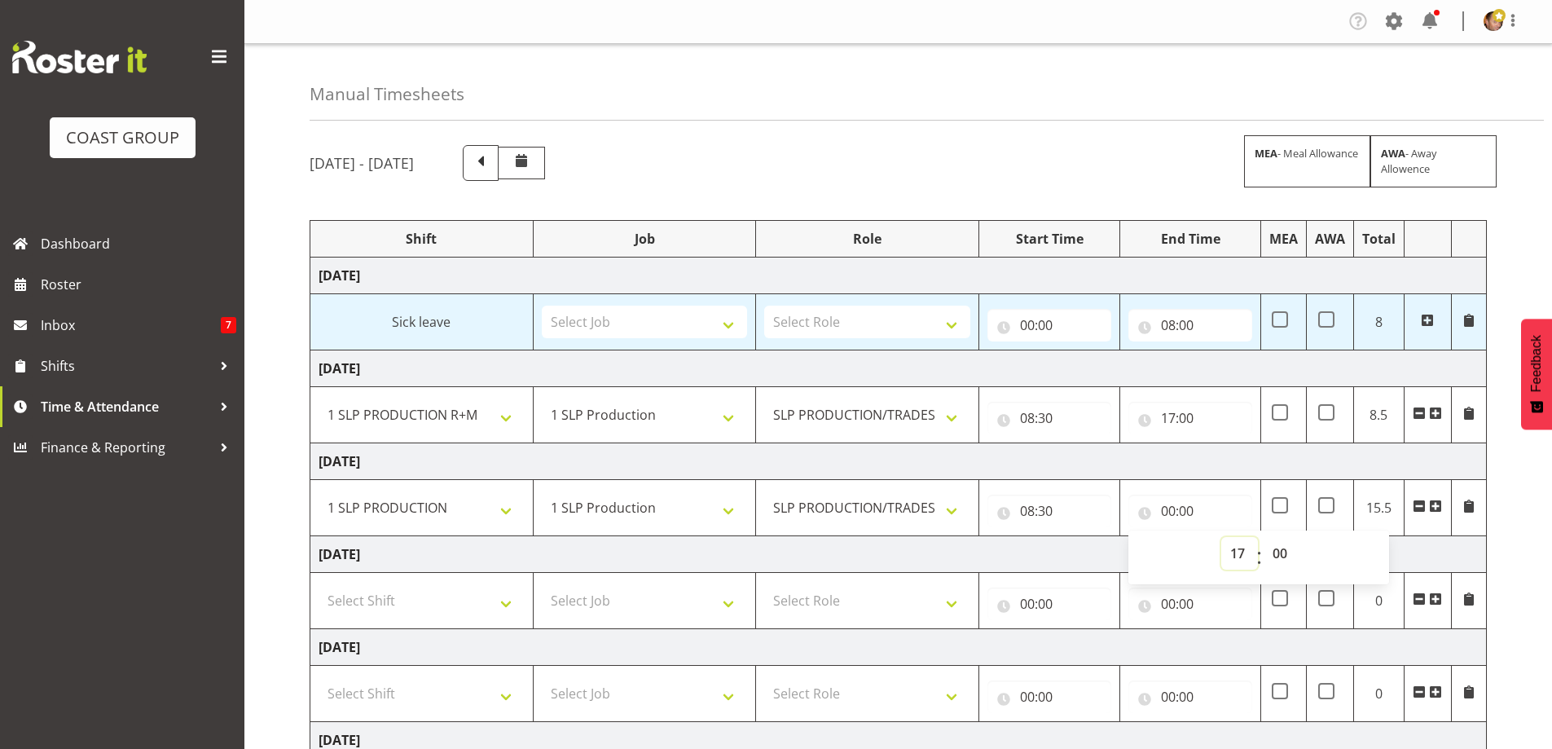
type input "17:00"
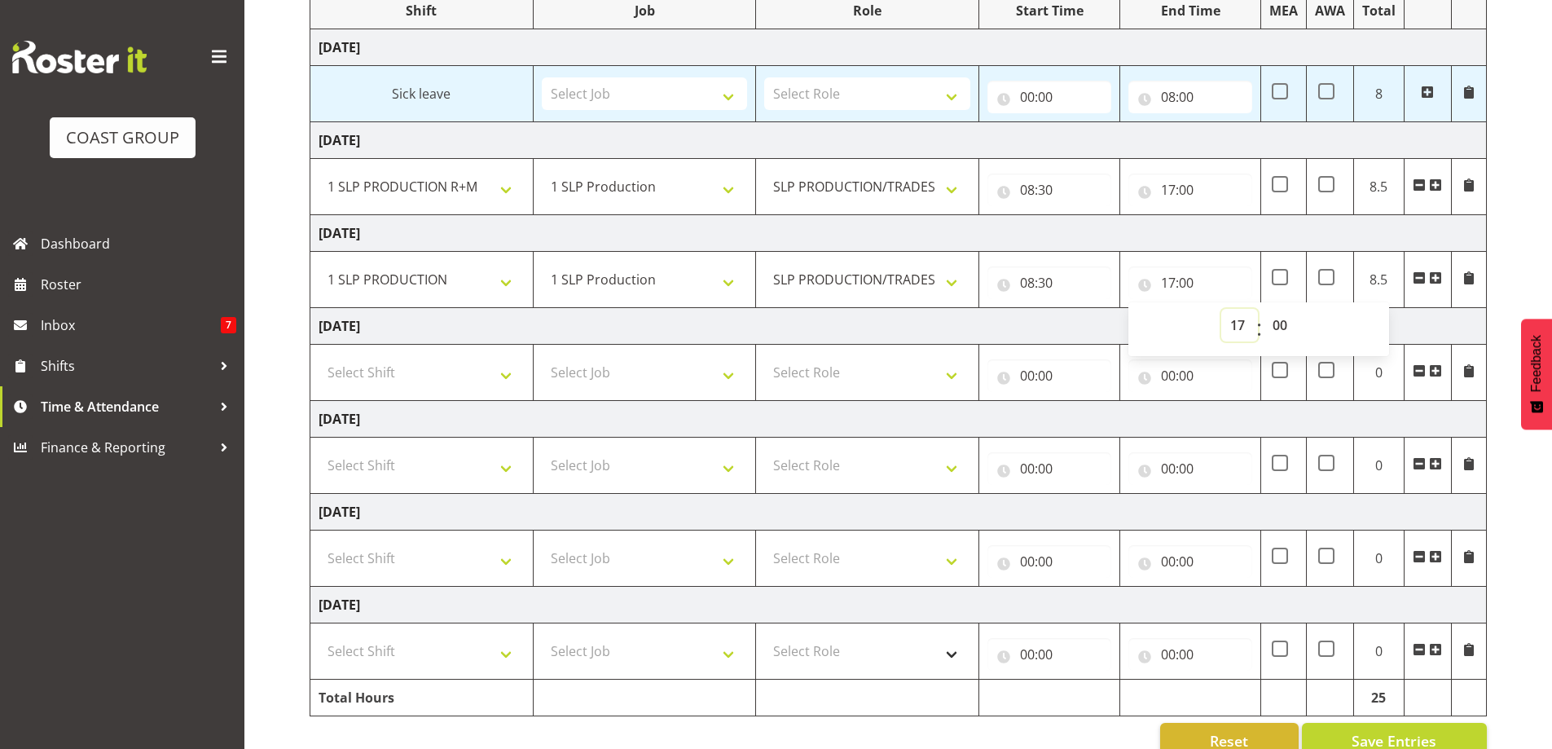
scroll to position [244, 0]
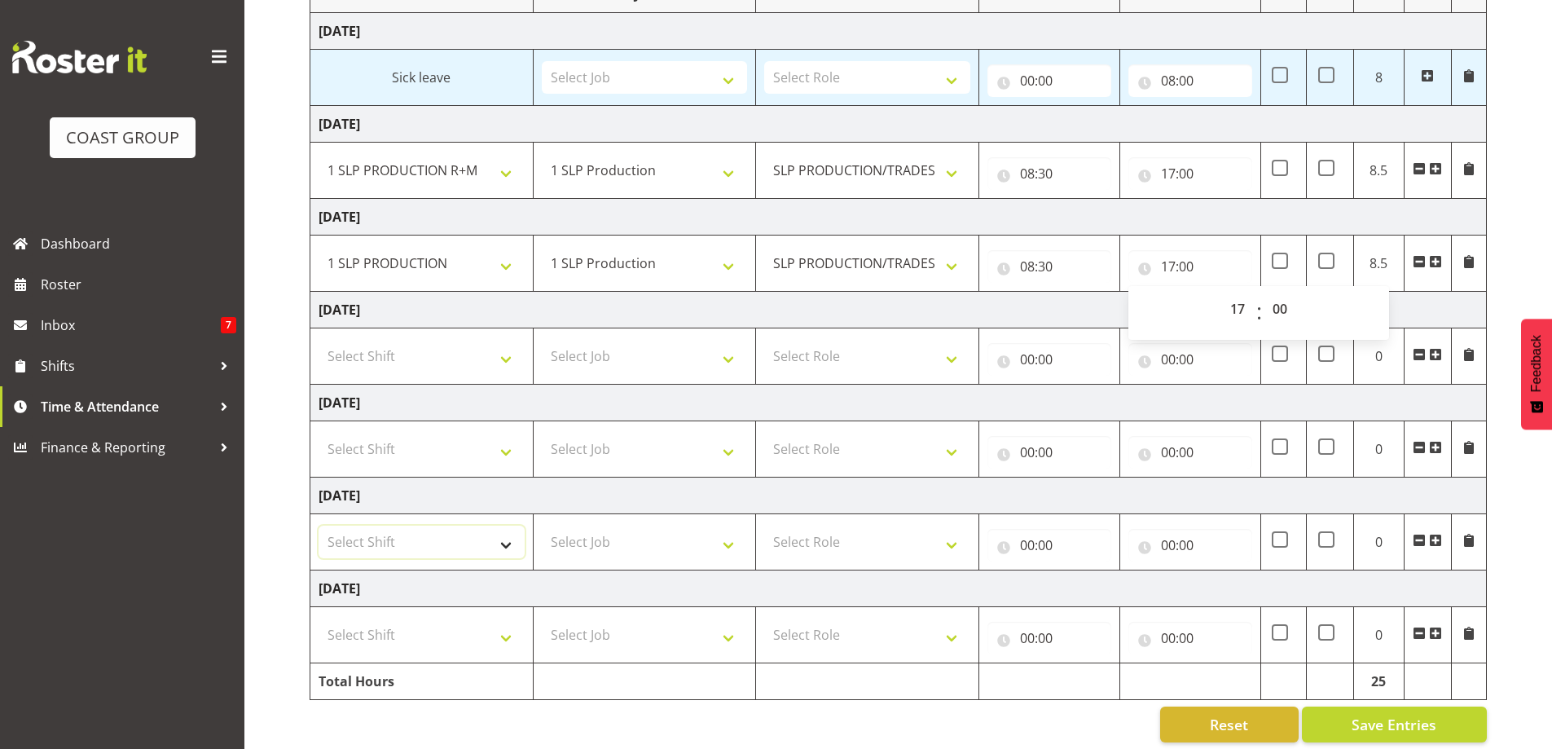
drag, startPoint x: 474, startPoint y: 525, endPoint x: 492, endPoint y: 539, distance: 22.2
click at [475, 528] on select "Select Shift "Baradene Art Show 2025 @ Baradene School on site @ TBC 09 Soul Se…" at bounding box center [422, 541] width 206 height 33
click at [500, 543] on select "Select Shift "Baradene Art Show 2025 @ Baradene School on site @ TBC 09 Soul Se…" at bounding box center [422, 541] width 206 height 33
select select "734"
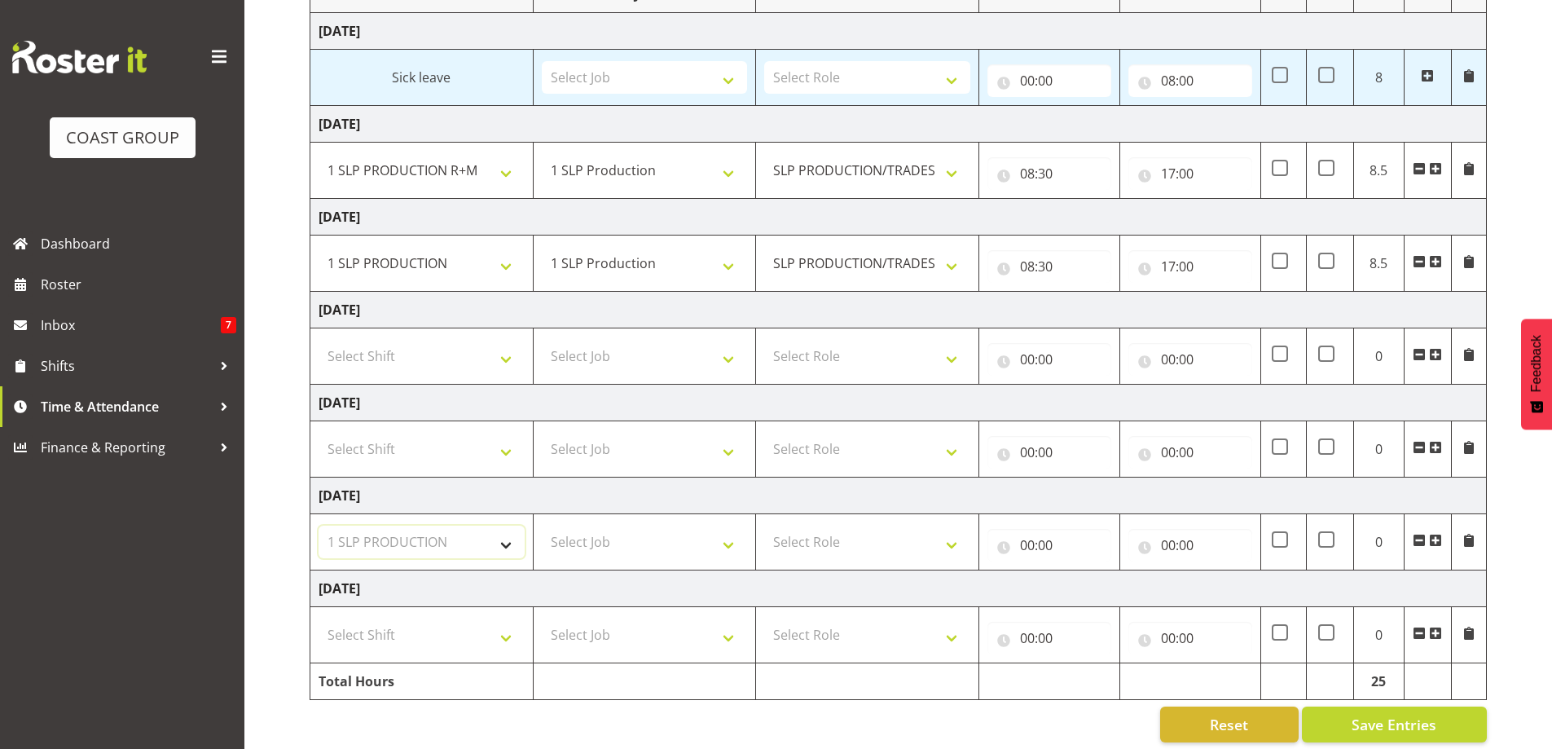
click at [319, 525] on select "Select Shift "Baradene Art Show 2025 @ Baradene School on site @ TBC 09 Soul Se…" at bounding box center [422, 541] width 206 height 33
click at [723, 541] on select "Select Job 1 Carlton Events 1 Carlton Hamilton 1 Carlton Wellington 1 EHS WAREH…" at bounding box center [645, 541] width 206 height 33
select select "55"
click at [542, 525] on select "Select Job 1 Carlton Events 1 Carlton Hamilton 1 Carlton Wellington 1 EHS WAREH…" at bounding box center [645, 541] width 206 height 33
click at [943, 547] on select "Select Role SLP PRODUCTION/TRADES MANAGER" at bounding box center [867, 541] width 206 height 33
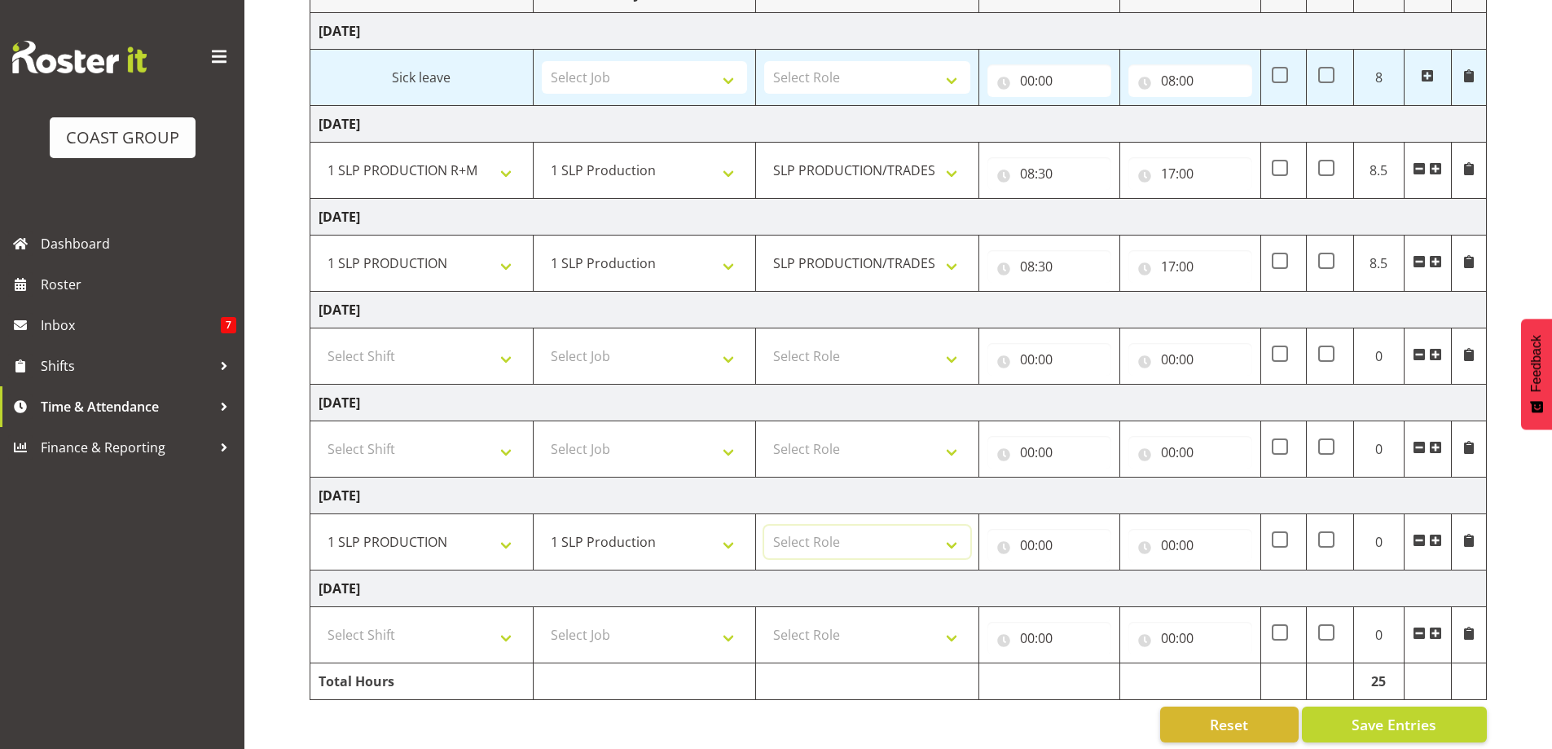
select select "125"
click at [764, 525] on select "Select Role SLP PRODUCTION/TRADES MANAGER" at bounding box center [867, 541] width 206 height 33
click at [1044, 551] on input "00:00" at bounding box center [1049, 545] width 124 height 33
click at [1096, 587] on select "00 01 02 03 04 05 06 07 08 09 10 11 12 13 14 15 16 17 18 19 20 21 22 23" at bounding box center [1098, 587] width 37 height 33
select select "8"
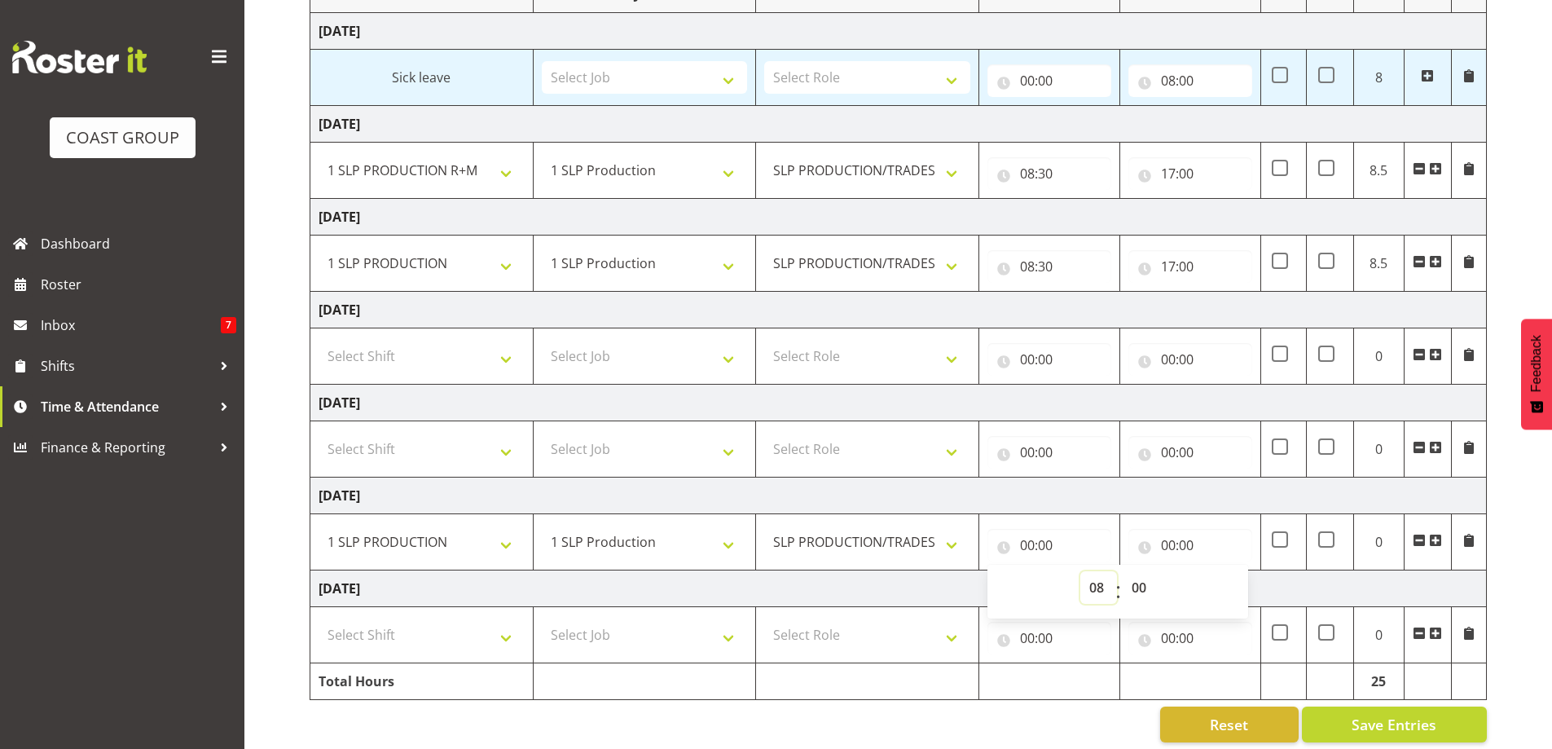
click at [1080, 571] on select "00 01 02 03 04 05 06 07 08 09 10 11 12 13 14 15 16 17 18 19 20 21 22 23" at bounding box center [1098, 587] width 37 height 33
type input "08:00"
click at [1137, 589] on select "00 01 02 03 04 05 06 07 08 09 10 11 12 13 14 15 16 17 18 19 20 21 22 23 24 25 2…" at bounding box center [1141, 587] width 37 height 33
select select "30"
click at [1123, 571] on select "00 01 02 03 04 05 06 07 08 09 10 11 12 13 14 15 16 17 18 19 20 21 22 23 24 25 2…" at bounding box center [1141, 587] width 37 height 33
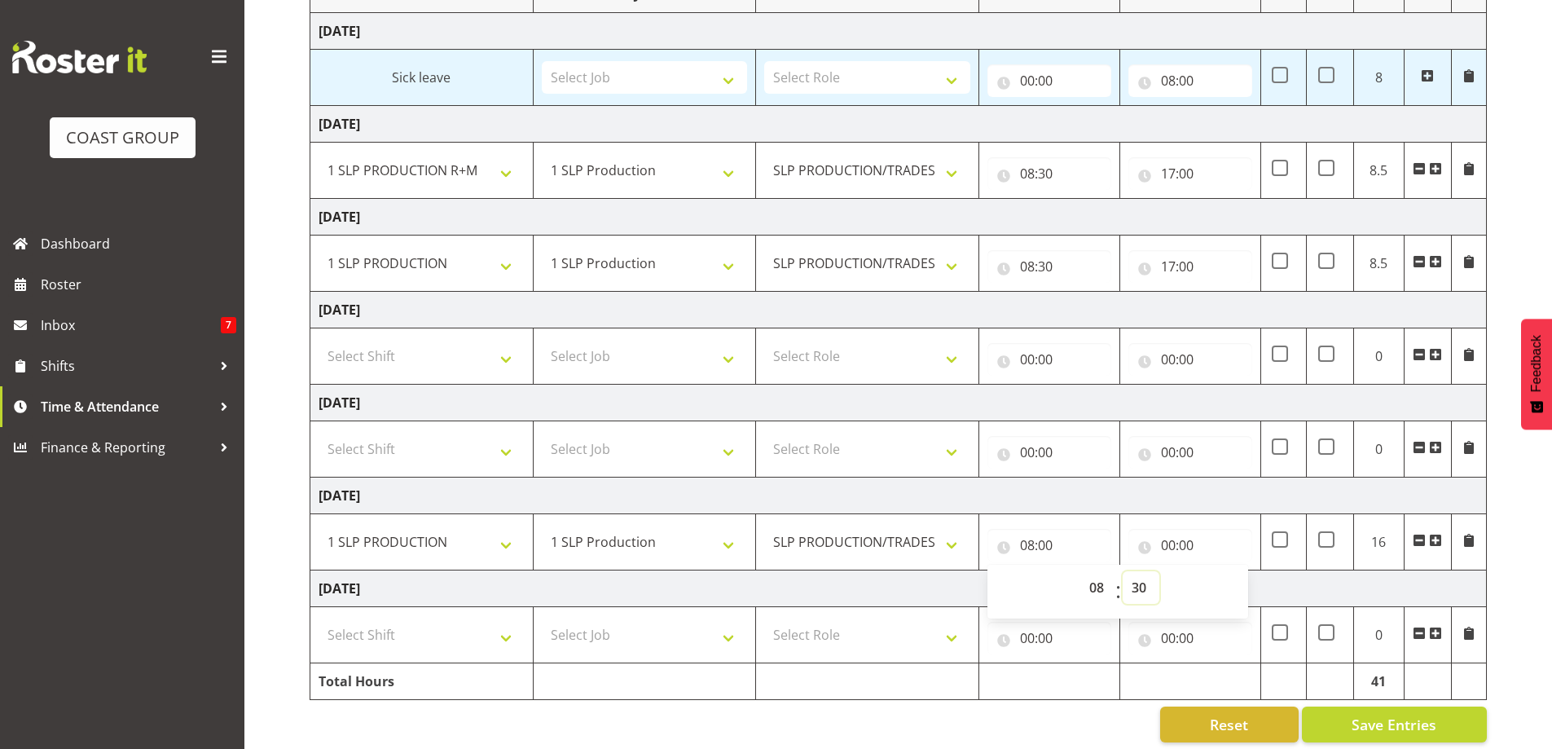
type input "08:30"
click at [1165, 545] on input "00:00" at bounding box center [1190, 545] width 124 height 33
click at [1166, 545] on input "00:00" at bounding box center [1190, 545] width 124 height 33
click at [1165, 545] on input "00:00" at bounding box center [1190, 545] width 124 height 33
click at [1241, 588] on select "00 01 02 03 04 05 06 07 08 09 10 11 12 13 14 15 16 17 18 19 20 21 22 23" at bounding box center [1239, 587] width 37 height 33
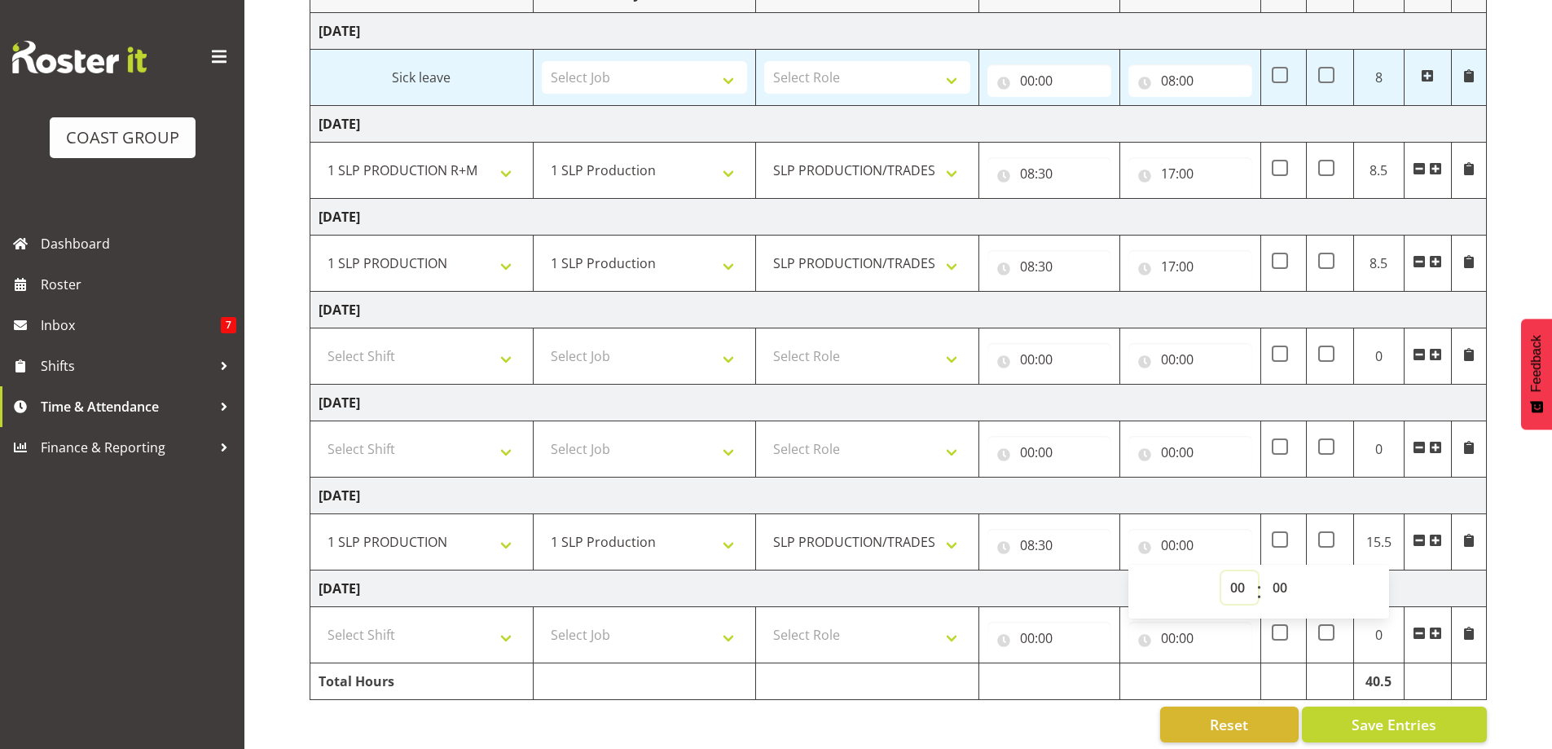
select select "17"
click at [1221, 571] on select "00 01 02 03 04 05 06 07 08 09 10 11 12 13 14 15 16 17 18 19 20 21 22 23" at bounding box center [1239, 587] width 37 height 33
type input "17:00"
click at [504, 641] on select "Select Shift "Baradene Art Show 2025 @ Baradene School on site @ TBC 09 Soul Se…" at bounding box center [422, 634] width 206 height 33
select select "734"
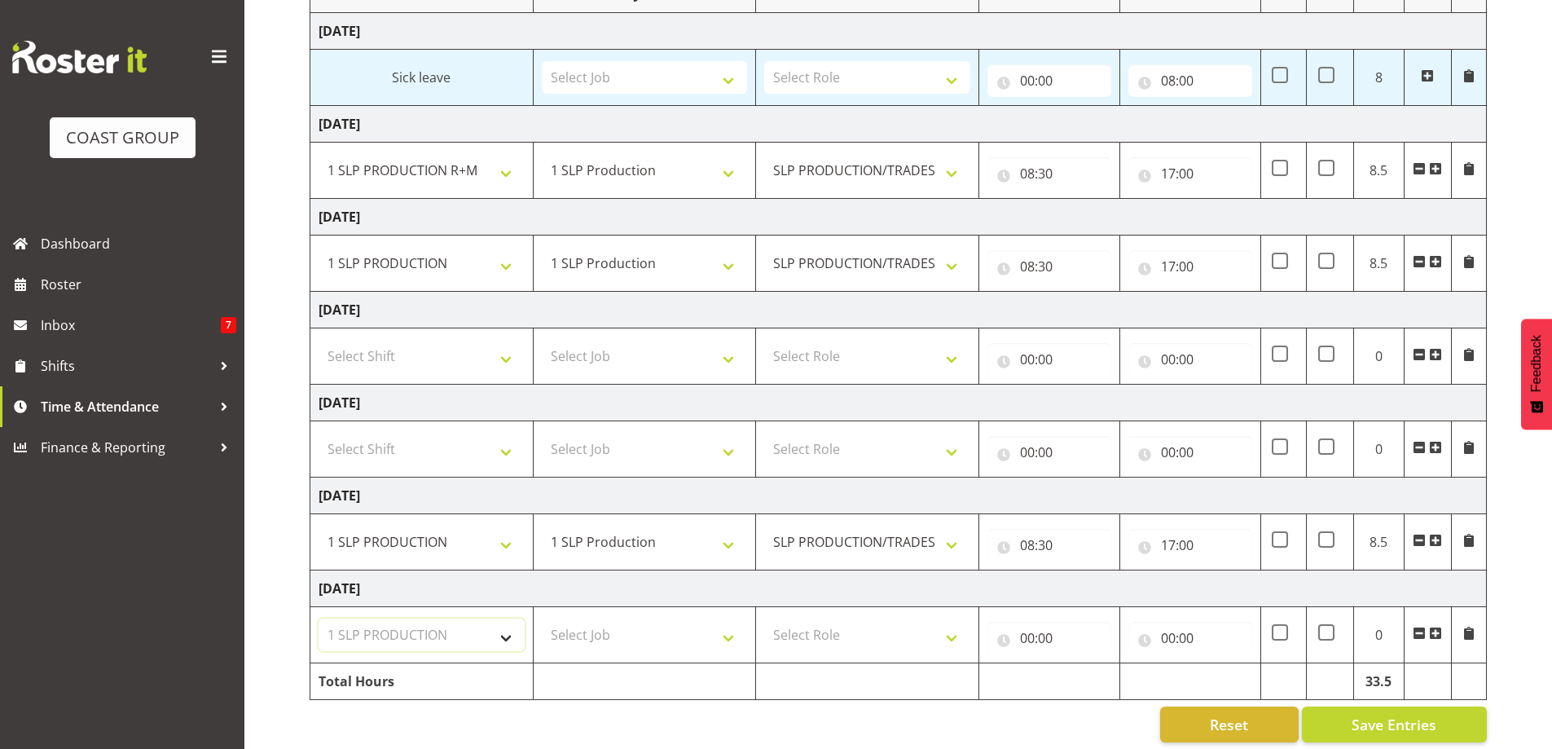
click at [319, 618] on select "Select Shift "Baradene Art Show 2025 @ Baradene School on site @ TBC 09 Soul Se…" at bounding box center [422, 634] width 206 height 33
click at [730, 642] on select "Select Job 1 Carlton Events 1 Carlton Hamilton 1 Carlton Wellington 1 EHS WAREH…" at bounding box center [645, 634] width 206 height 33
select select "55"
click at [542, 618] on select "Select Job 1 Carlton Events 1 Carlton Hamilton 1 Carlton Wellington 1 EHS WAREH…" at bounding box center [645, 634] width 206 height 33
click at [925, 627] on select "Select Role SLP PRODUCTION/TRADES MANAGER" at bounding box center [867, 634] width 206 height 33
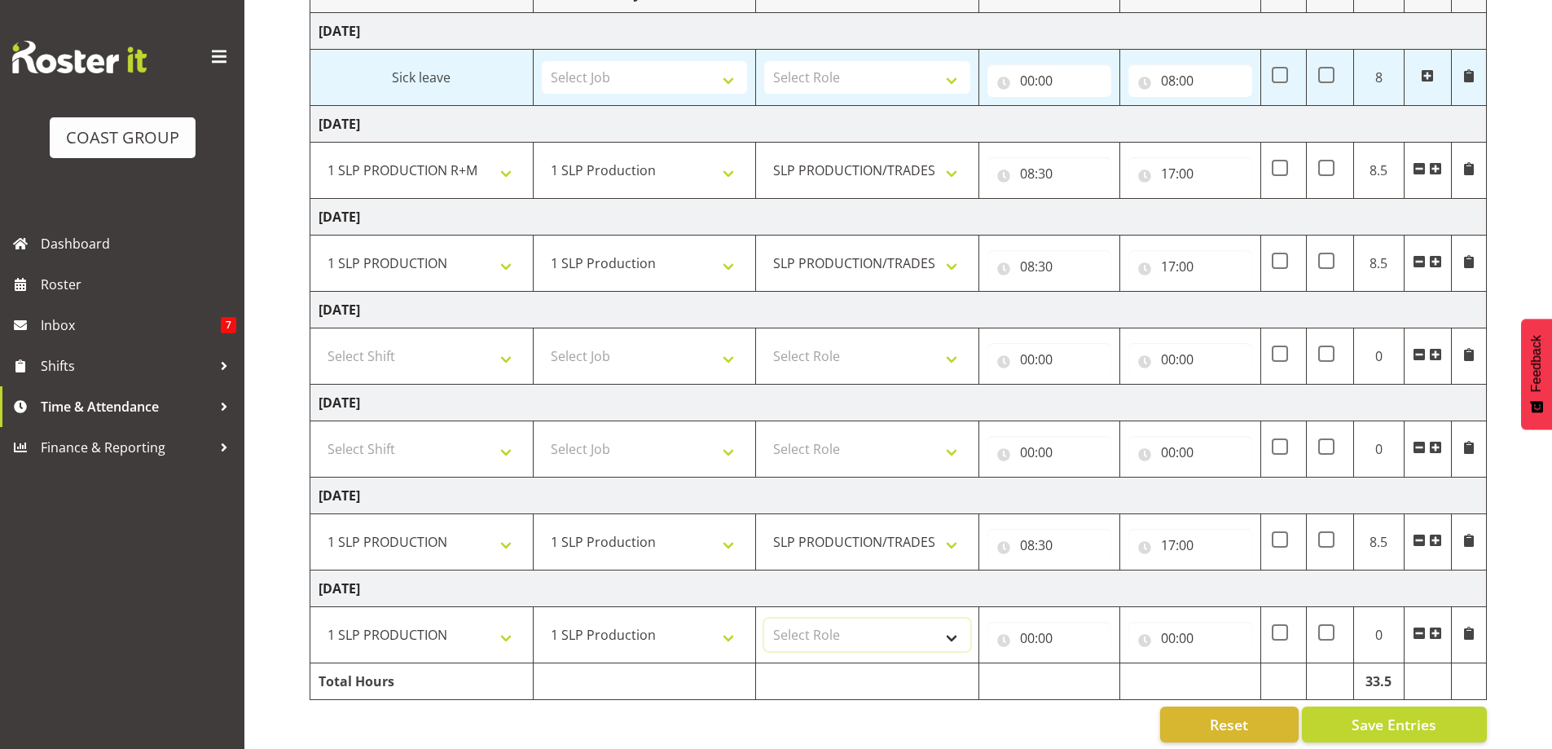
select select "125"
click at [764, 618] on select "Select Role SLP PRODUCTION/TRADES MANAGER" at bounding box center [867, 634] width 206 height 33
click at [1045, 633] on input "00:00" at bounding box center [1049, 638] width 124 height 33
click at [1043, 633] on input "00:00" at bounding box center [1049, 638] width 124 height 33
click at [1027, 639] on input "00:00" at bounding box center [1049, 638] width 124 height 33
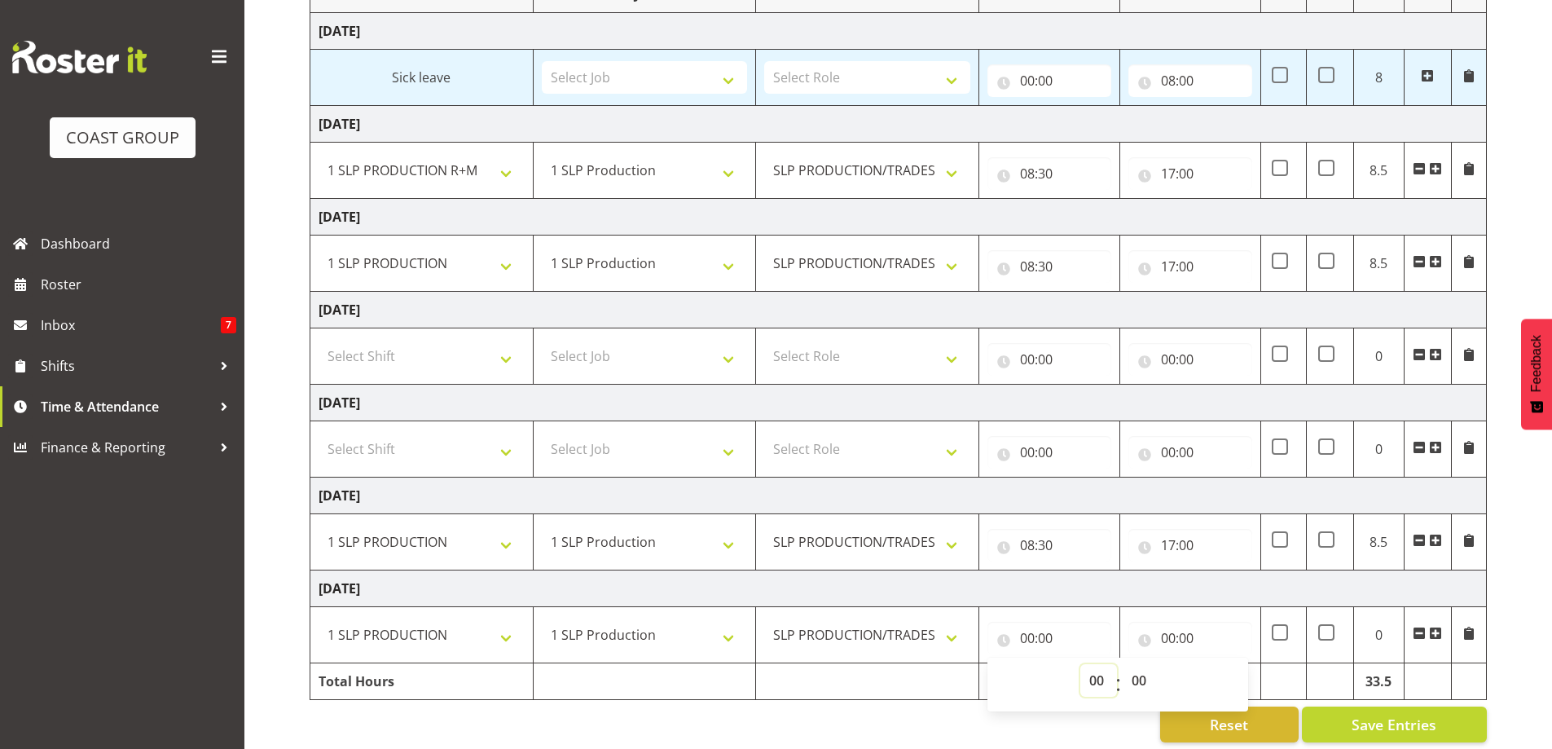
click at [1090, 674] on select "00 01 02 03 04 05 06 07 08 09 10 11 12 13 14 15 16 17 18 19 20 21 22 23" at bounding box center [1098, 680] width 37 height 33
select select "8"
click at [1080, 664] on select "00 01 02 03 04 05 06 07 08 09 10 11 12 13 14 15 16 17 18 19 20 21 22 23" at bounding box center [1098, 680] width 37 height 33
type input "08:00"
click at [1140, 685] on select "00 01 02 03 04 05 06 07 08 09 10 11 12 13 14 15 16 17 18 19 20 21 22 23 24 25 2…" at bounding box center [1141, 680] width 37 height 33
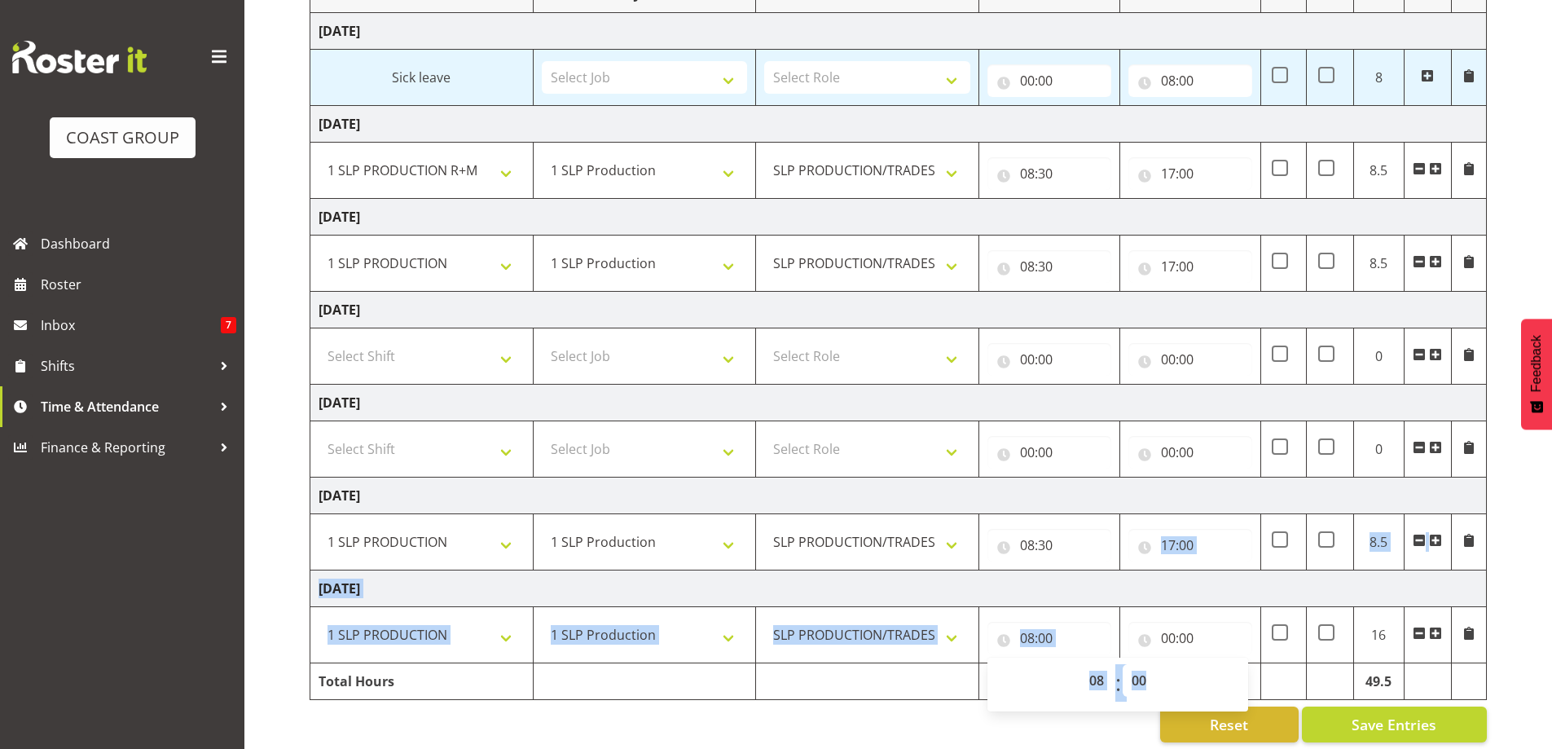
drag, startPoint x: 1167, startPoint y: 569, endPoint x: 1150, endPoint y: 643, distance: 75.9
click at [1153, 639] on tbody "Wednesday 13th August 2025 Sick leave Select Job 1 Carlton Events 1 Carlton Ham…" at bounding box center [898, 356] width 1176 height 687
click at [1090, 649] on input "08:00" at bounding box center [1049, 638] width 124 height 33
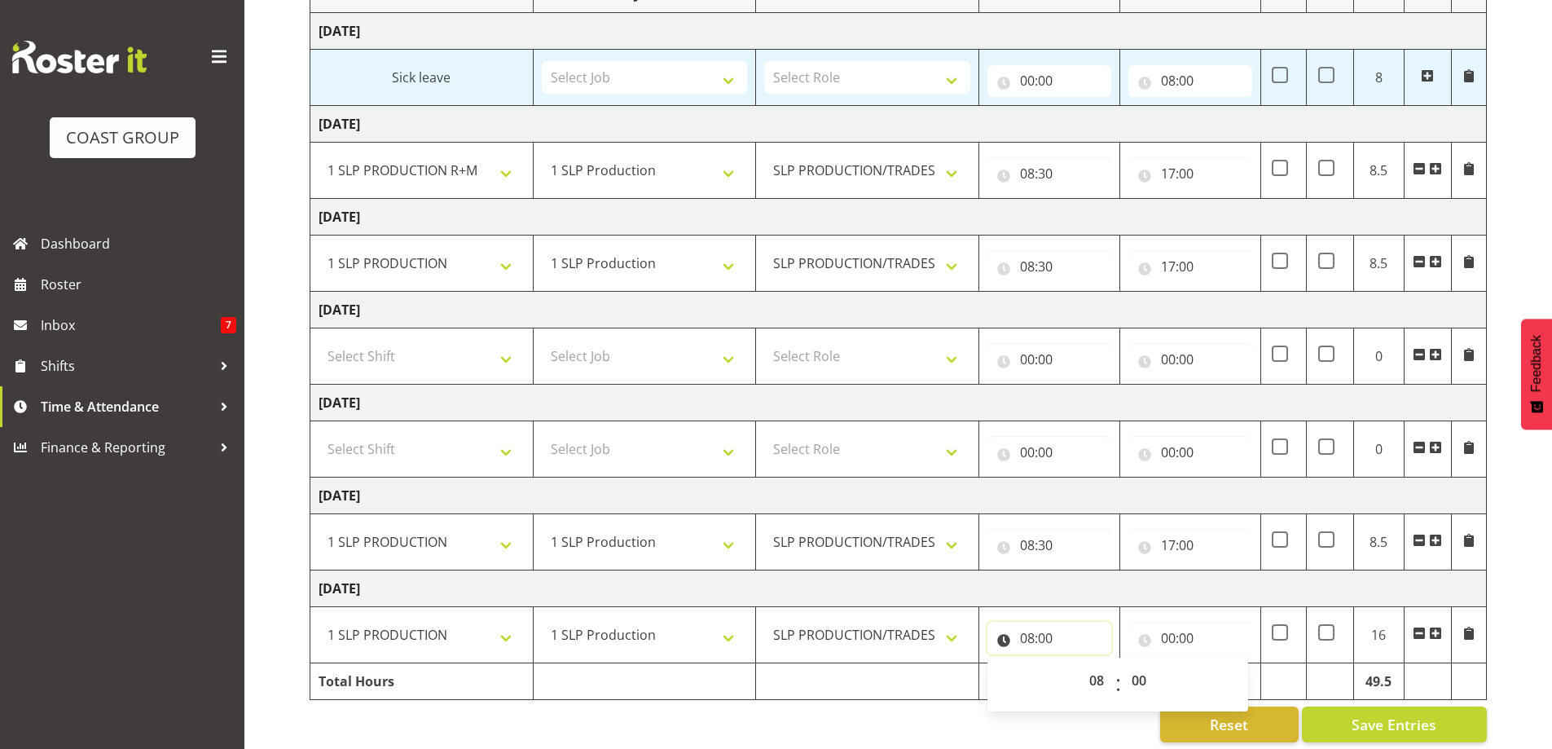
click at [1088, 635] on input "08:00" at bounding box center [1049, 638] width 124 height 33
click at [1061, 644] on input "08:00" at bounding box center [1049, 638] width 124 height 33
click at [1143, 681] on select "00 01 02 03 04 05 06 07 08 09 10 11 12 13 14 15 16 17 18 19 20 21 22 23 24 25 2…" at bounding box center [1141, 680] width 37 height 33
select select "30"
click at [1123, 664] on select "00 01 02 03 04 05 06 07 08 09 10 11 12 13 14 15 16 17 18 19 20 21 22 23 24 25 2…" at bounding box center [1141, 680] width 37 height 33
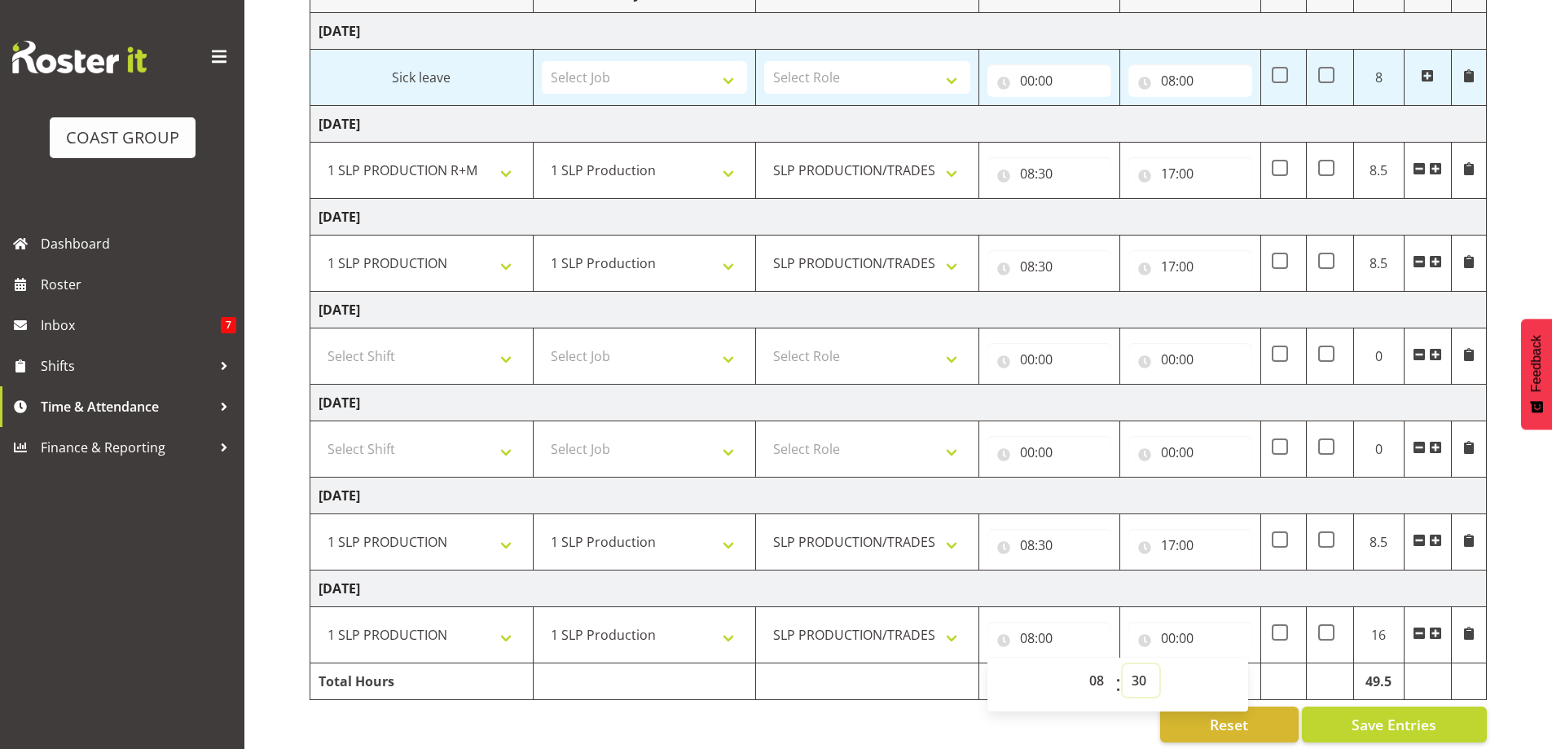
type input "08:30"
click at [1163, 637] on input "00:00" at bounding box center [1190, 638] width 124 height 33
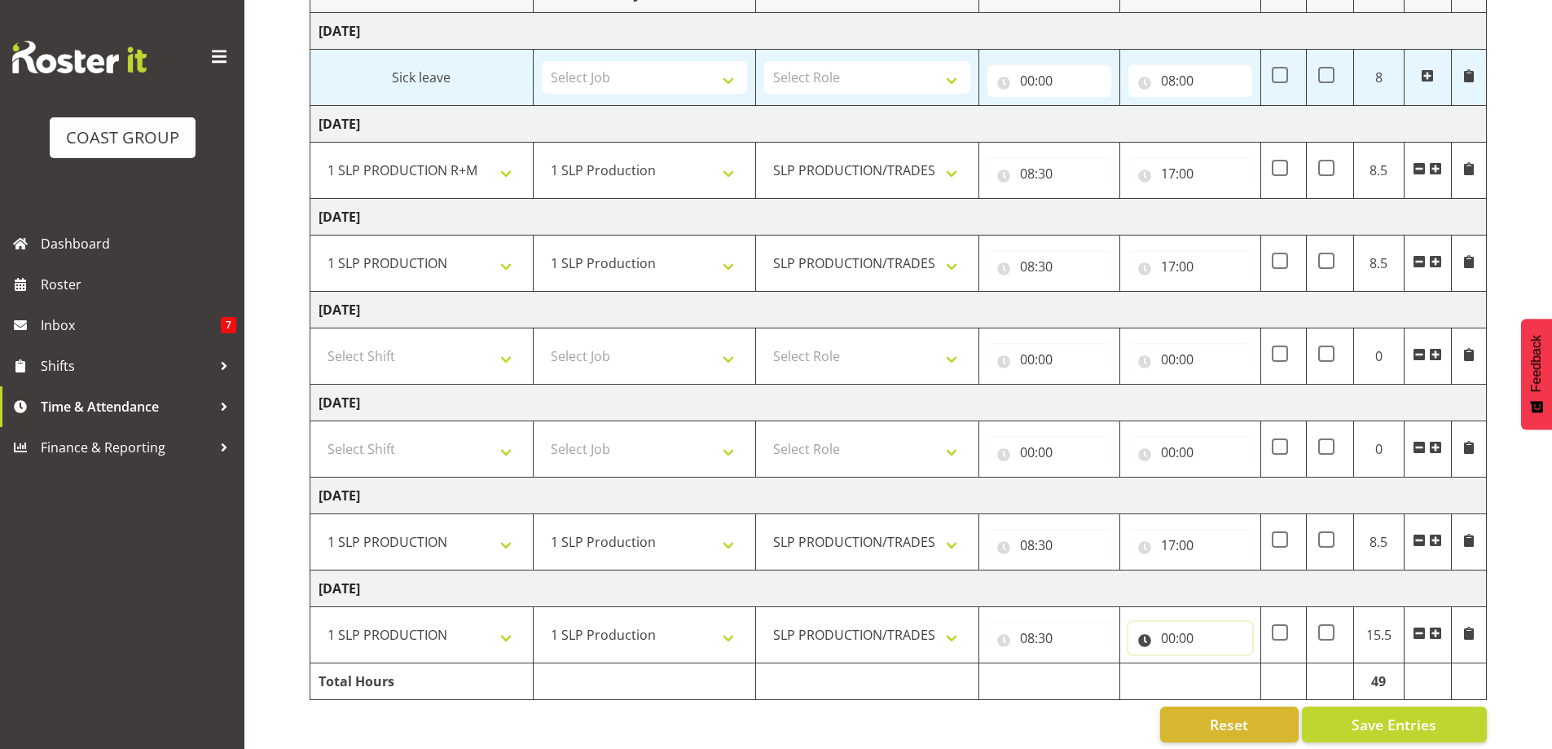
click at [1168, 643] on input "00:00" at bounding box center [1190, 638] width 124 height 33
click at [1225, 679] on select "00 01 02 03 04 05 06 07 08 09 10 11 12 13 14 15 16 17 18 19 20 21 22 23" at bounding box center [1239, 680] width 37 height 33
click at [1220, 596] on td "Tuesday 19th August 2025" at bounding box center [898, 588] width 1176 height 37
click at [1170, 635] on input "00:00" at bounding box center [1190, 638] width 124 height 33
click at [1238, 674] on select "00 01 02 03 04 05 06 07 08 09 10 11 12 13 14 15 16 17 18 19 20 21 22 23" at bounding box center [1239, 680] width 37 height 33
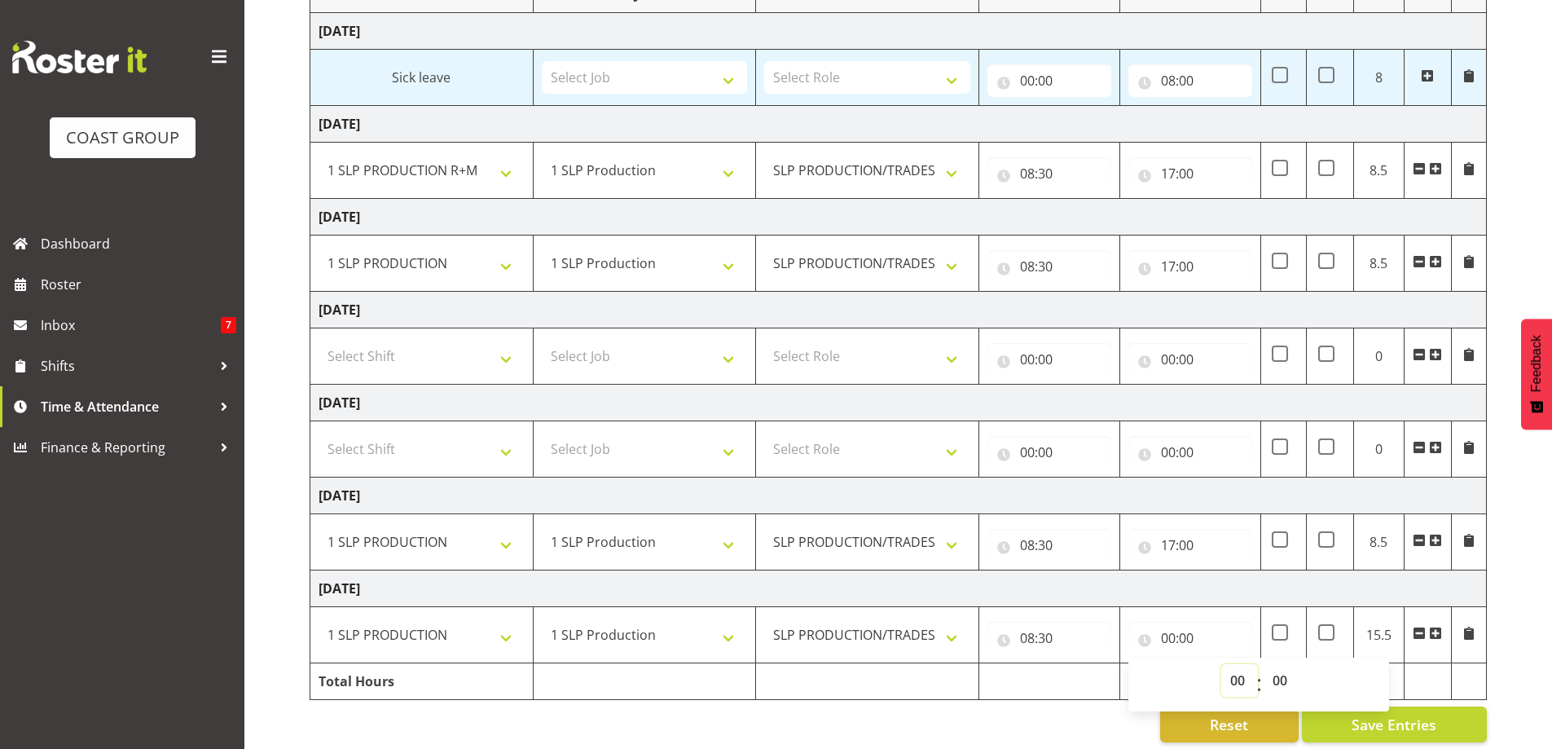
select select "17"
click at [1221, 664] on select "00 01 02 03 04 05 06 07 08 09 10 11 12 13 14 15 16 17 18 19 20 21 22 23" at bounding box center [1239, 680] width 37 height 33
type input "17:00"
click at [924, 732] on div "Reset Save Entries" at bounding box center [898, 724] width 1177 height 36
drag, startPoint x: 1364, startPoint y: 725, endPoint x: 1374, endPoint y: 721, distance: 11.3
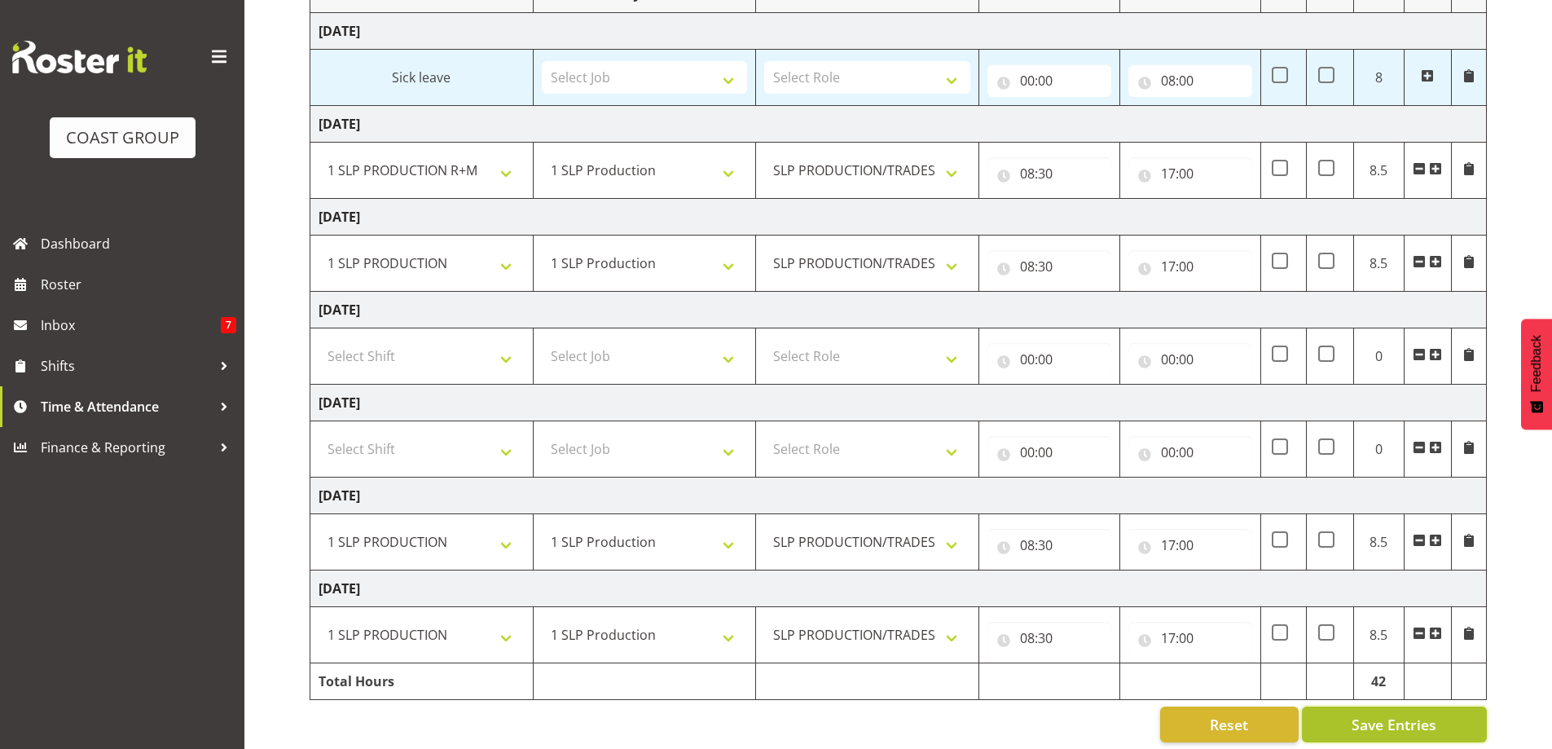
click at [1374, 721] on span "Save Entries" at bounding box center [1394, 724] width 85 height 21
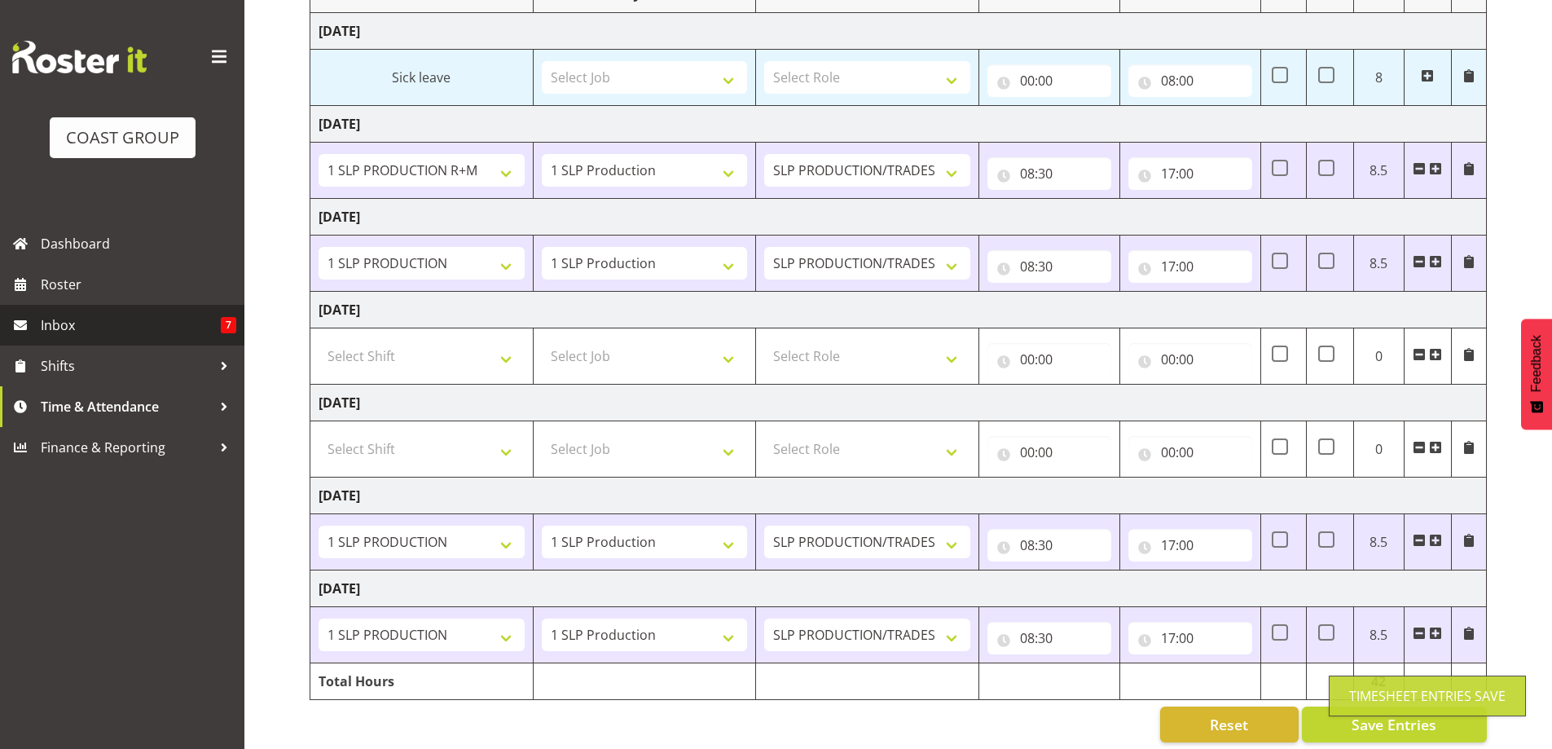
click at [183, 328] on span "Inbox" at bounding box center [131, 325] width 180 height 24
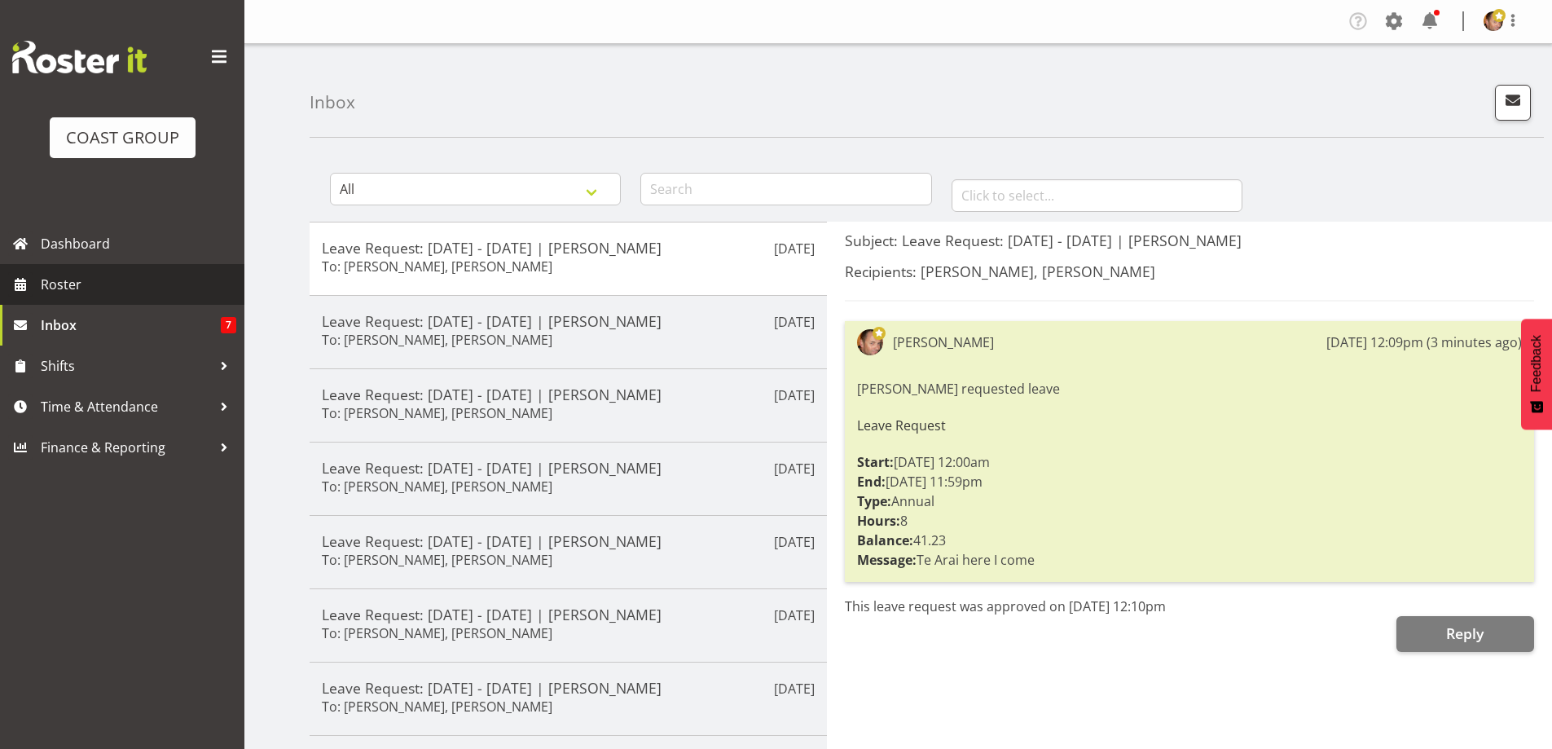
click at [76, 273] on span "Roster" at bounding box center [139, 284] width 196 height 24
